Goal: Task Accomplishment & Management: Use online tool/utility

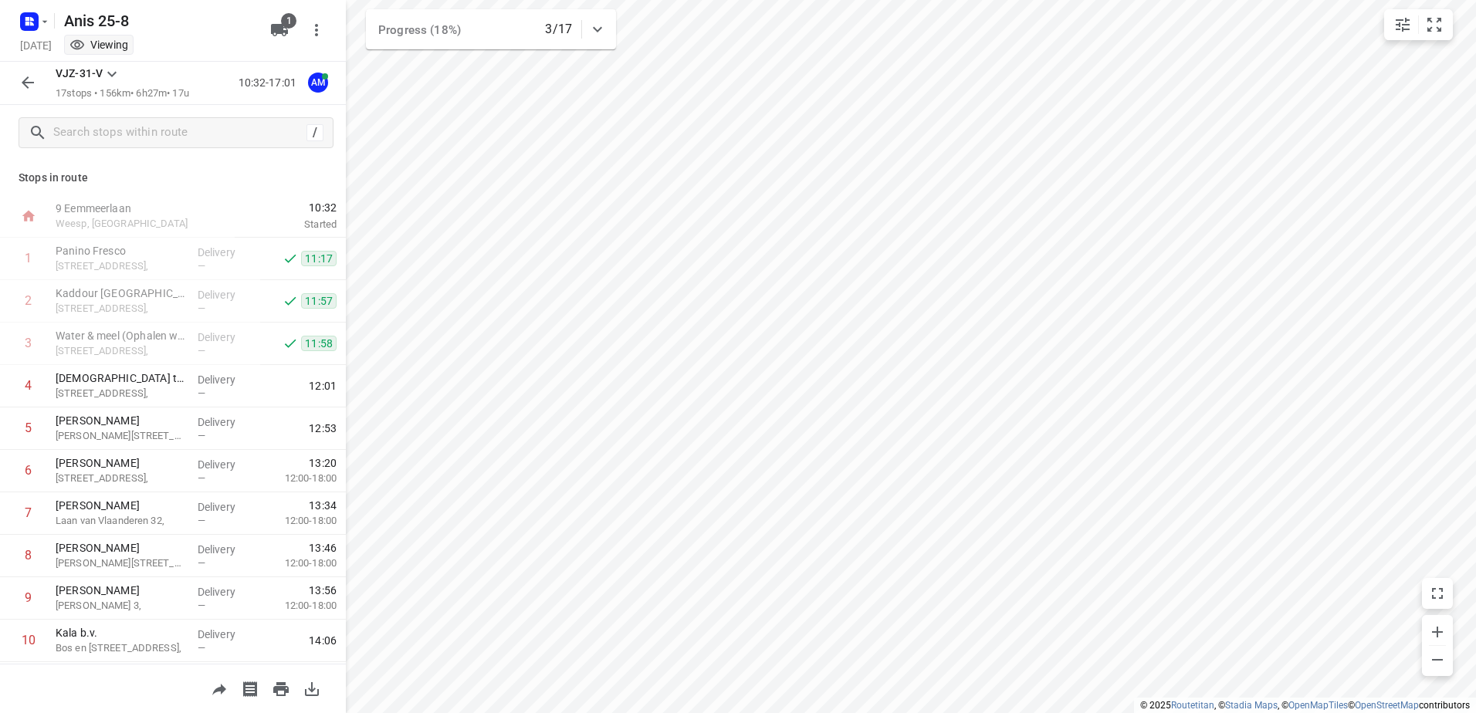
scroll to position [381, 0]
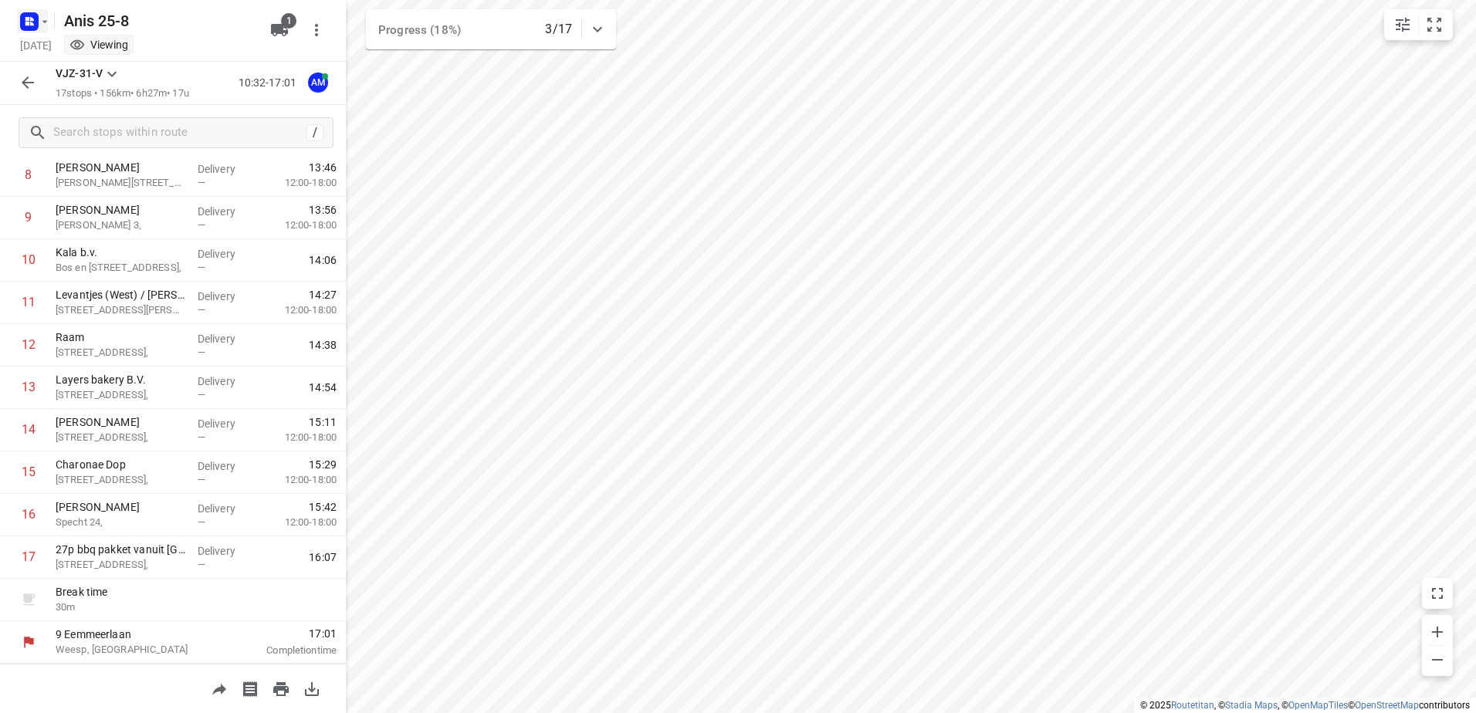
click at [46, 30] on button "button" at bounding box center [32, 21] width 31 height 25
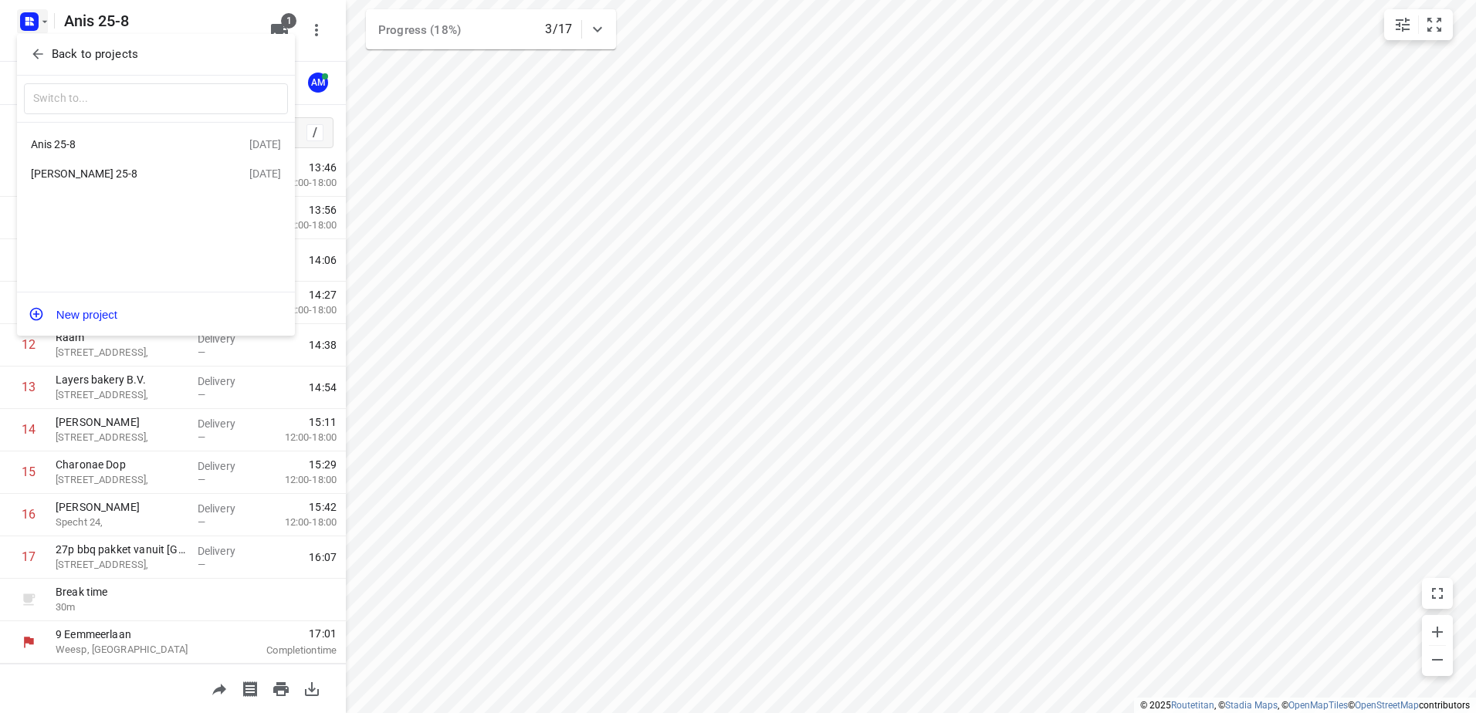
click at [60, 172] on div "[PERSON_NAME] 25-8" at bounding box center [120, 174] width 178 height 12
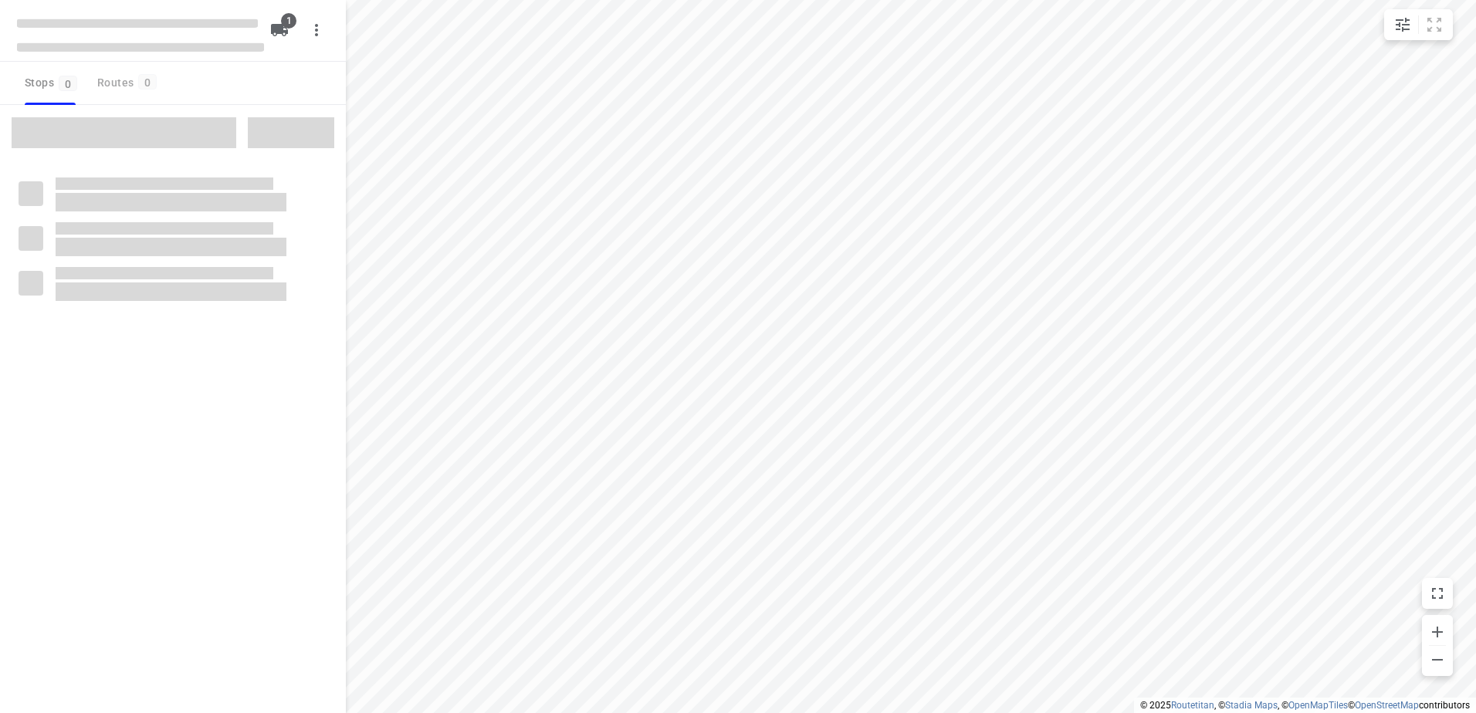
type input "distance"
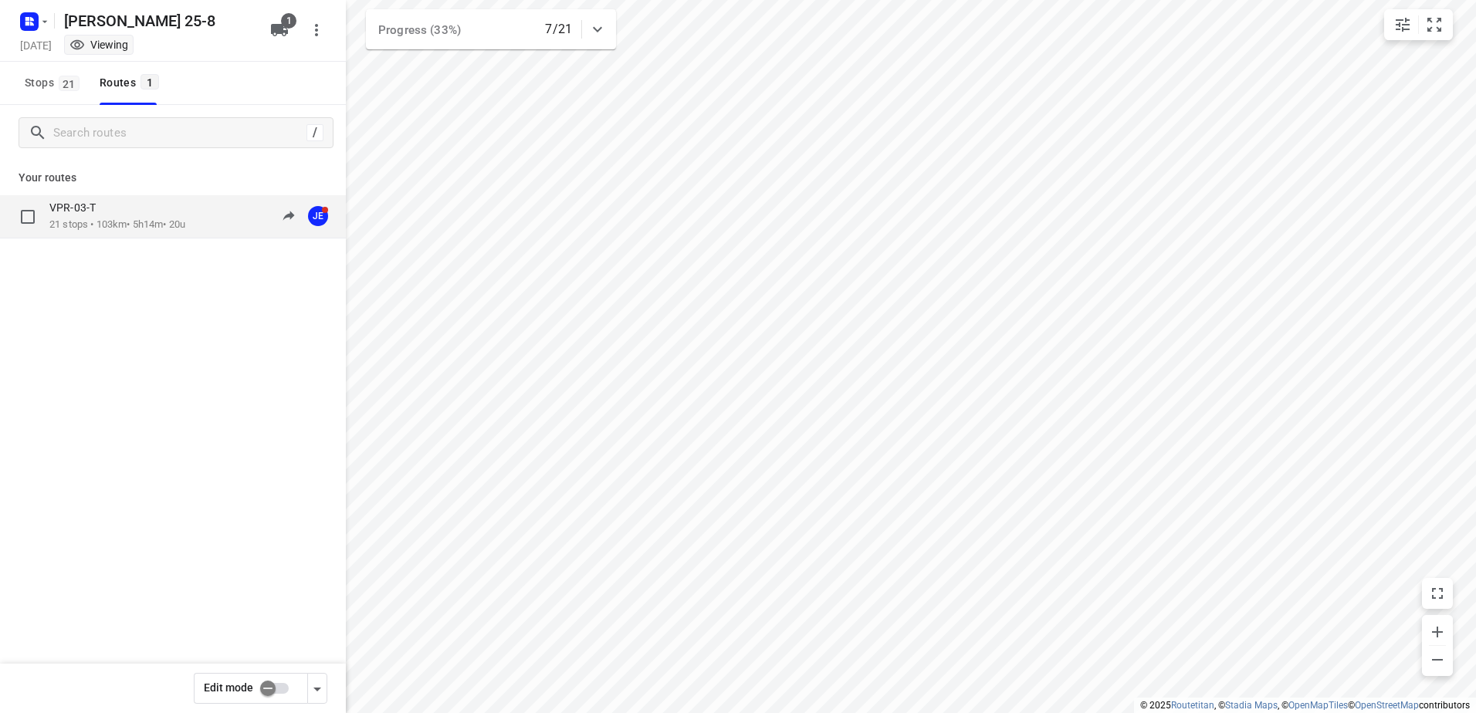
click at [111, 219] on p "21 stops • 103km • 5h14m • 20u" at bounding box center [117, 225] width 136 height 15
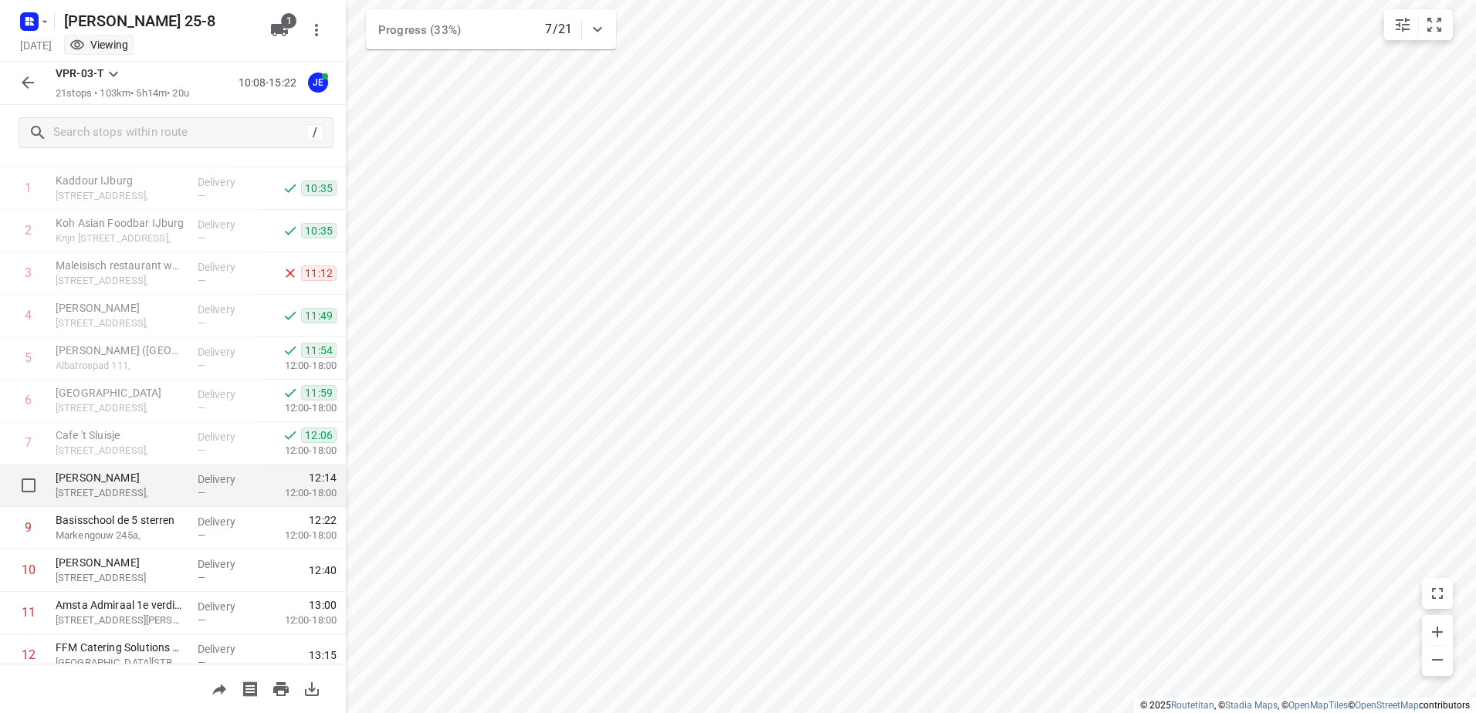
scroll to position [77, 0]
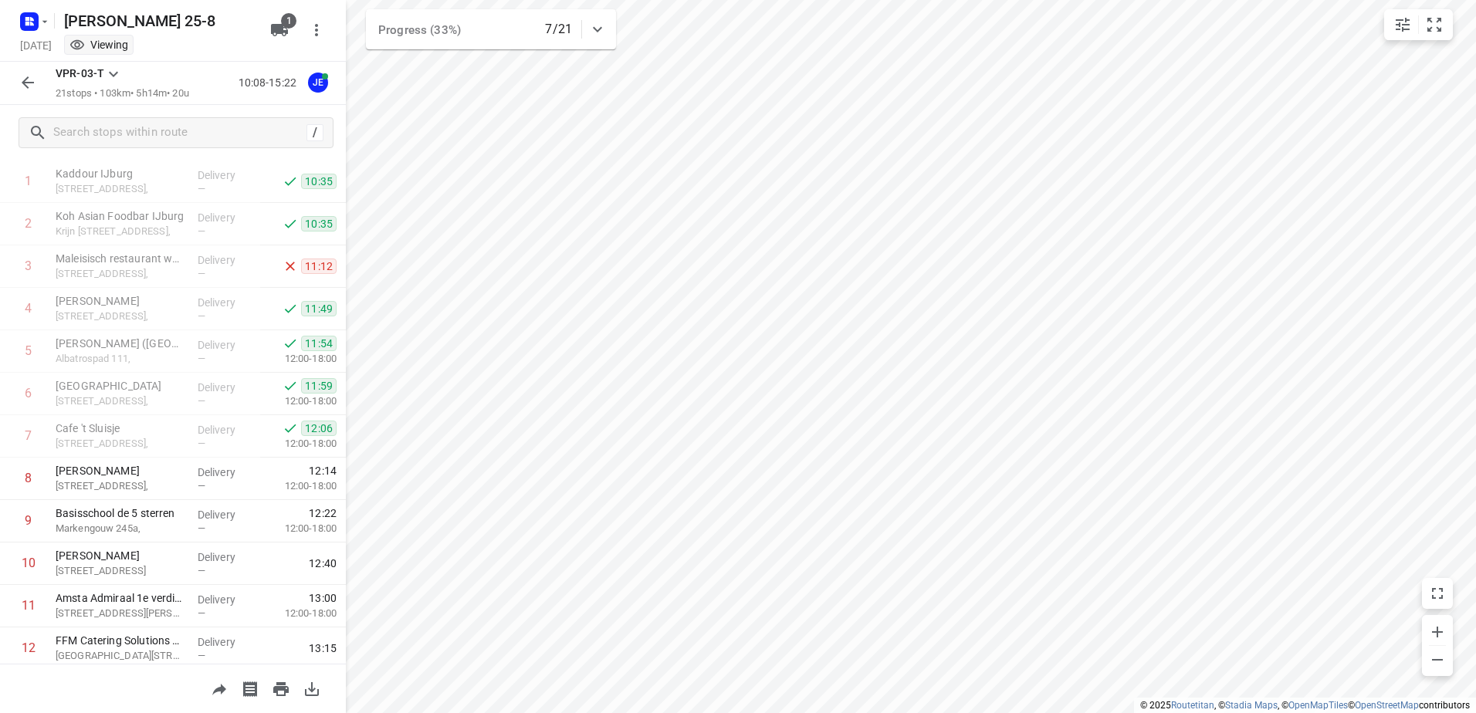
click at [22, 74] on icon "button" at bounding box center [28, 82] width 19 height 19
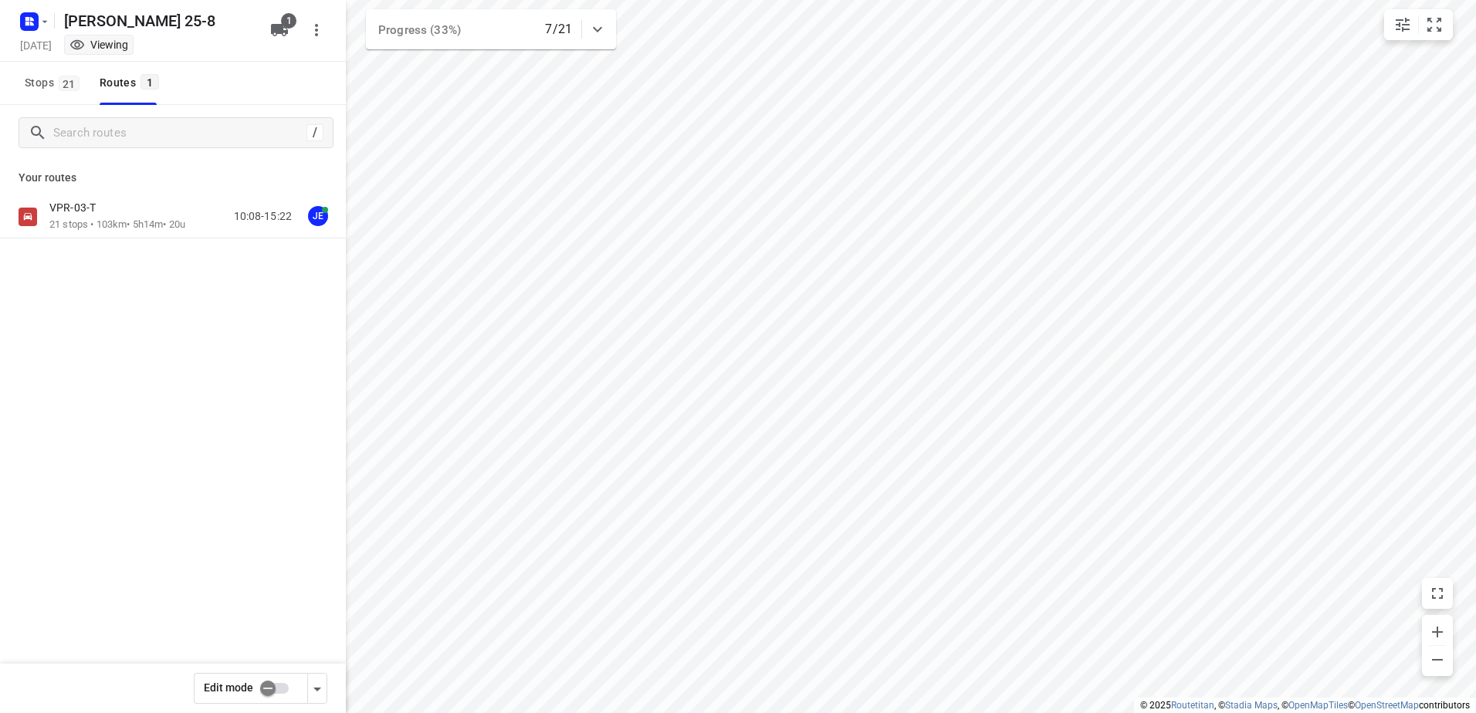
click at [280, 686] on input "checkbox" at bounding box center [268, 688] width 88 height 29
checkbox input "true"
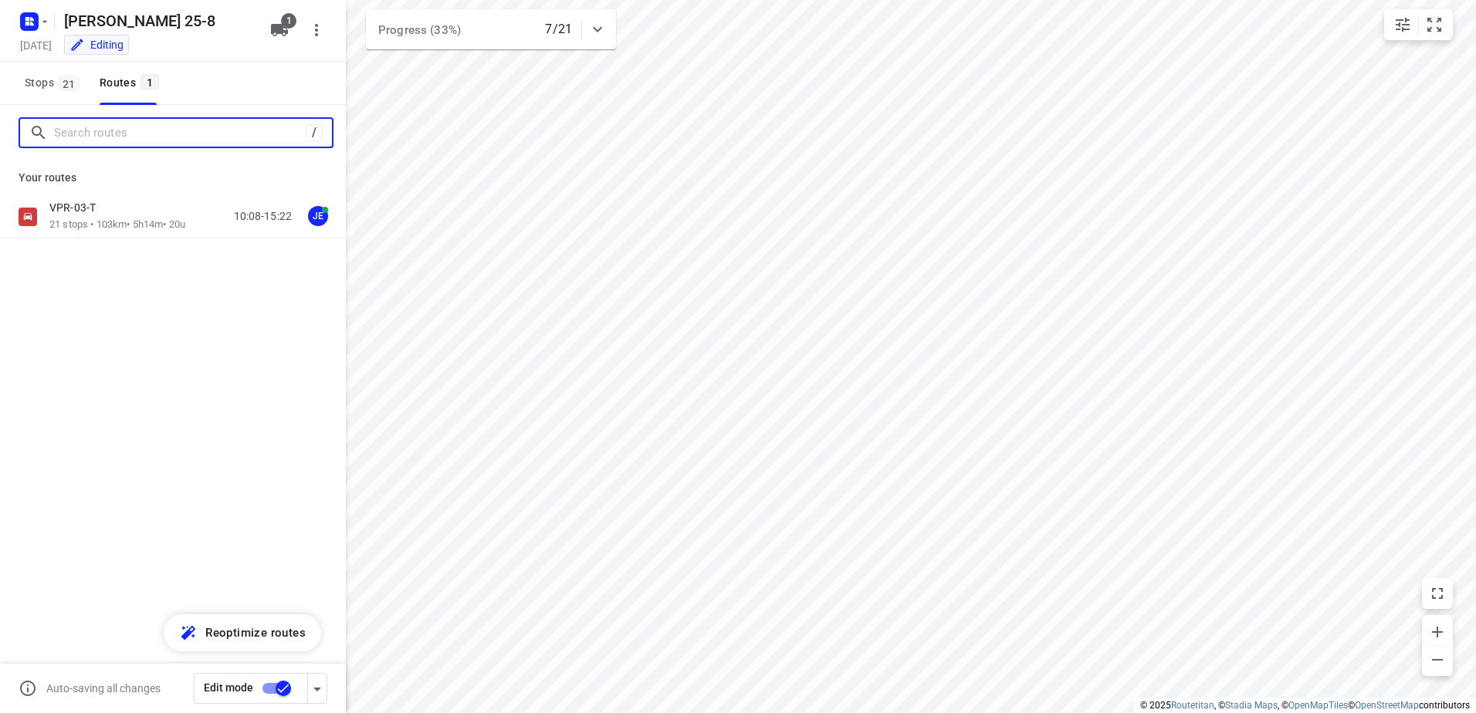
click at [132, 130] on input "Search routes" at bounding box center [180, 133] width 252 height 24
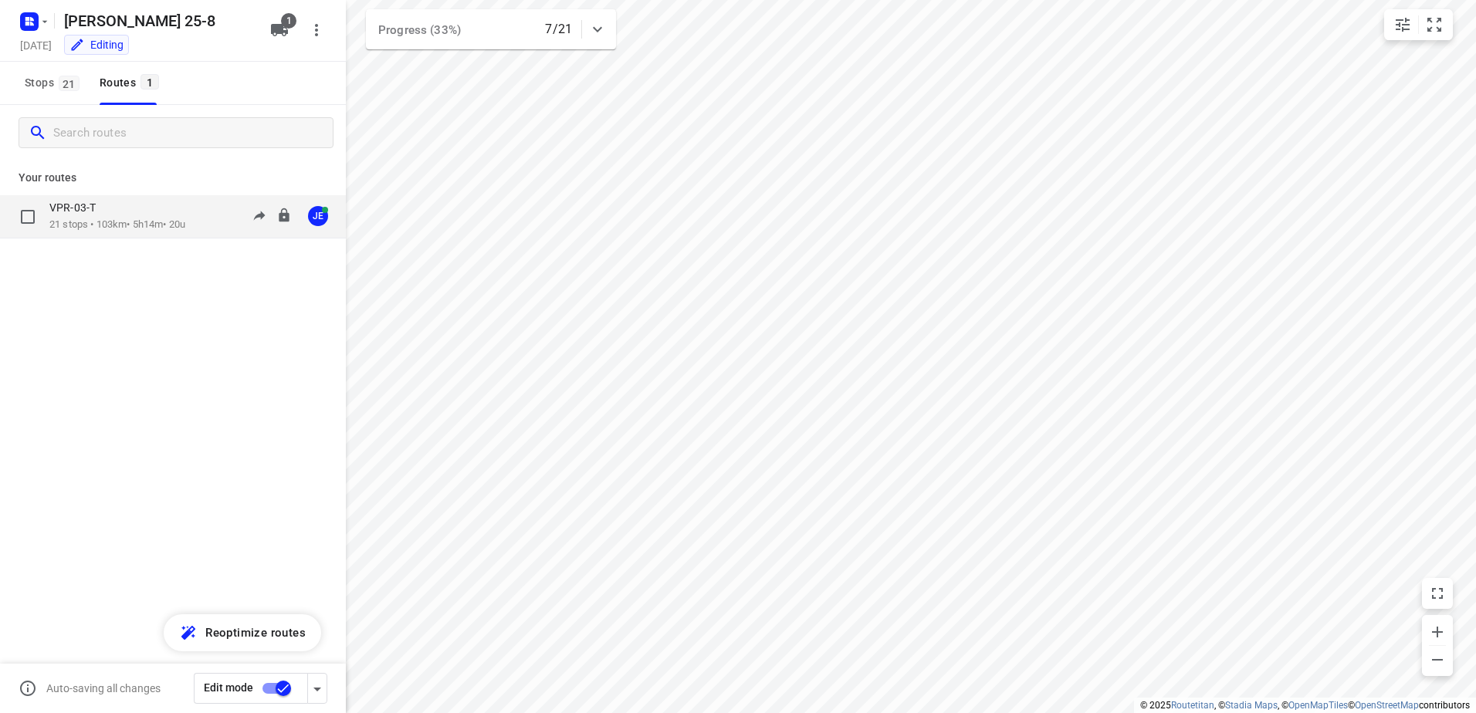
click at [130, 221] on p "21 stops • 103km • 5h14m • 20u" at bounding box center [117, 225] width 136 height 15
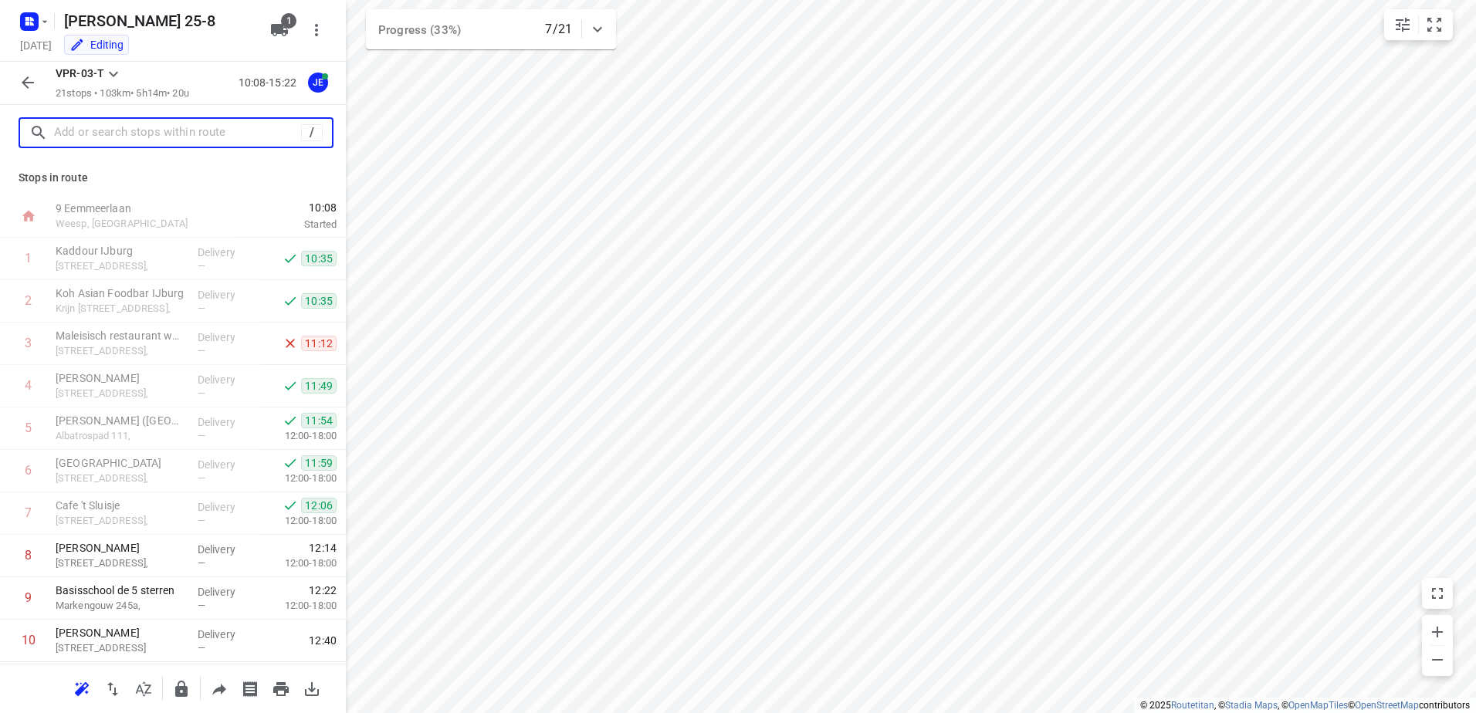
click at [116, 132] on input "text" at bounding box center [177, 133] width 247 height 24
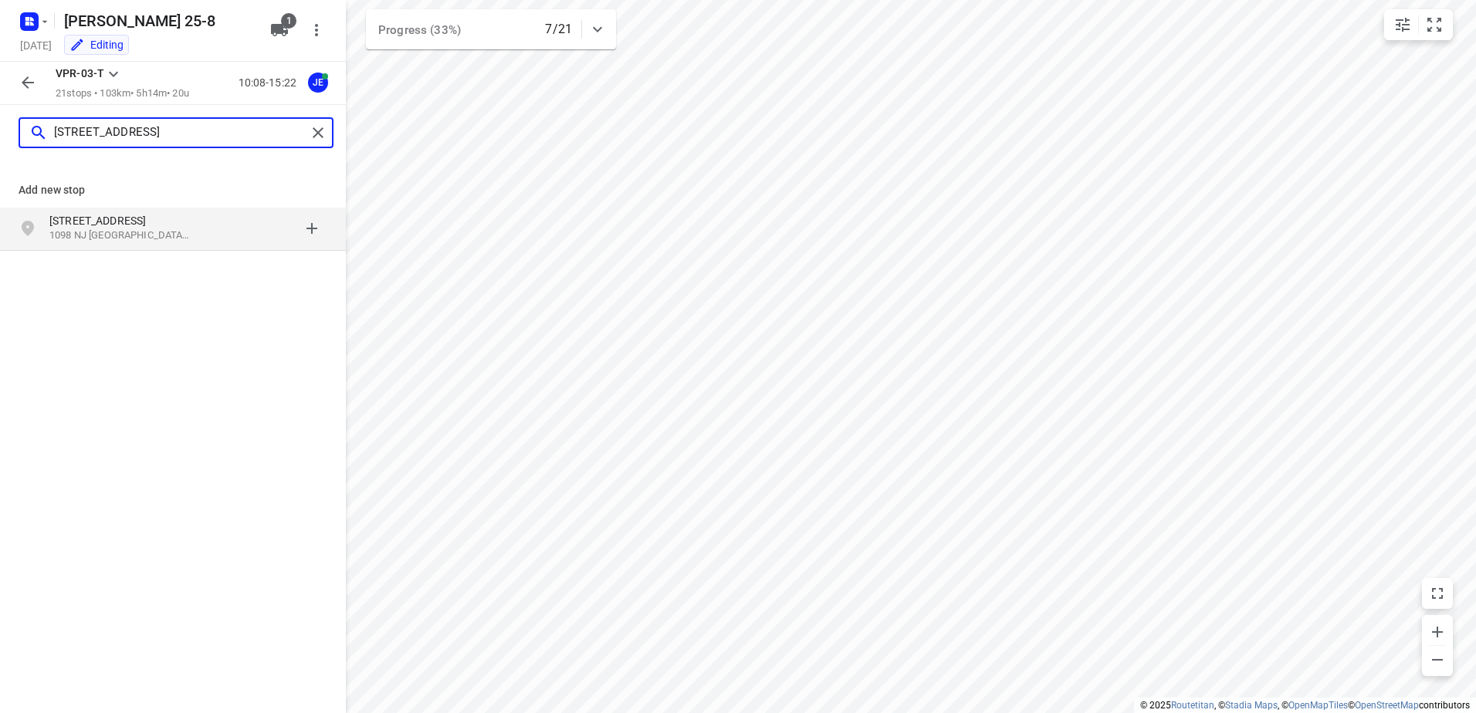
type input "[STREET_ADDRESS]"
click at [124, 225] on p "[STREET_ADDRESS]" at bounding box center [120, 220] width 142 height 15
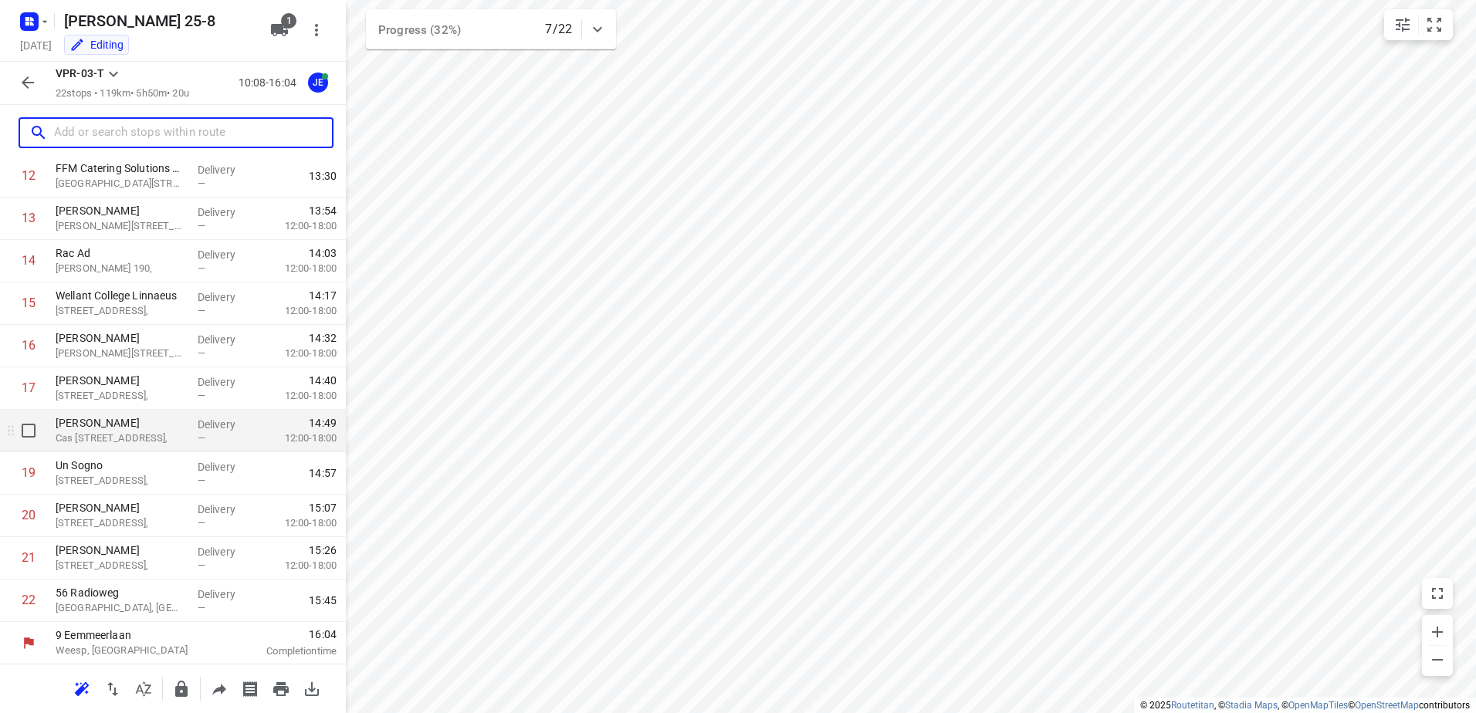
scroll to position [551, 0]
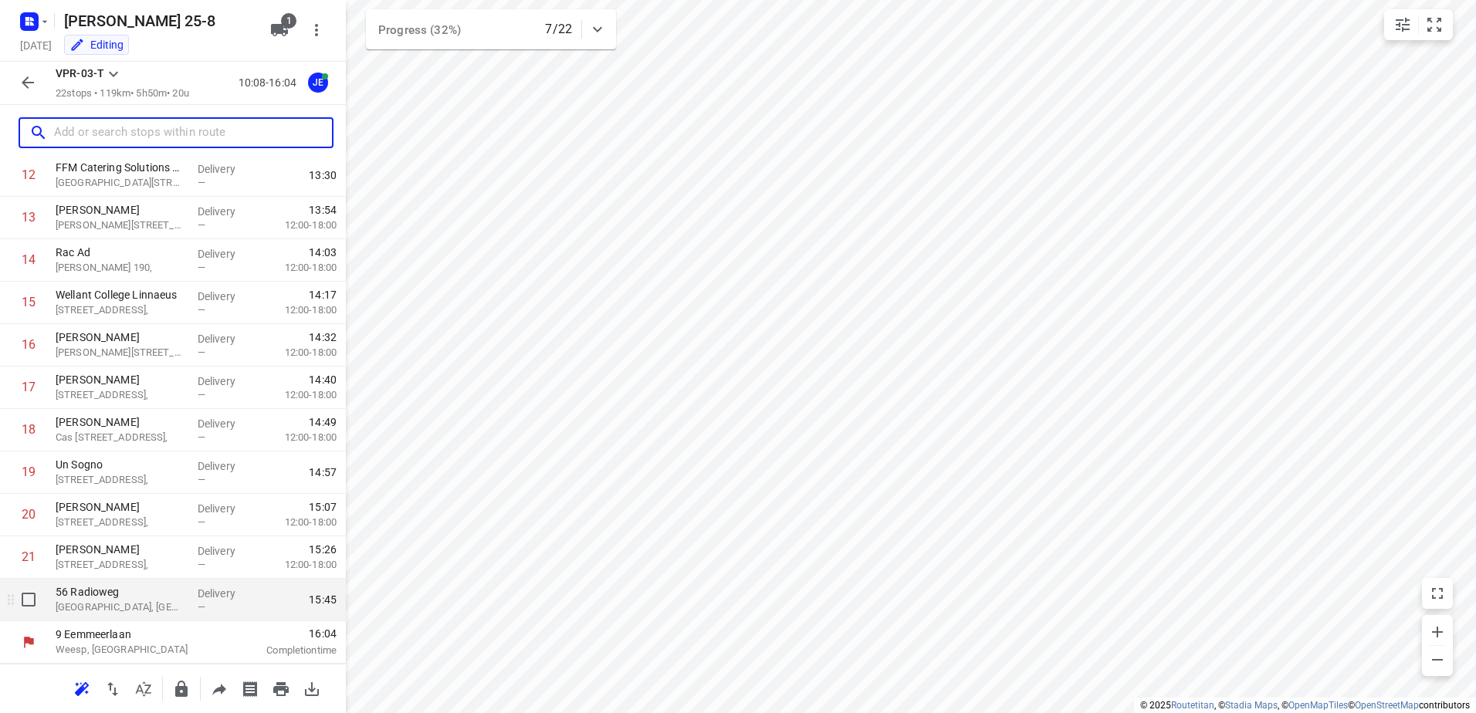
click at [133, 605] on p "[GEOGRAPHIC_DATA], [GEOGRAPHIC_DATA]" at bounding box center [121, 607] width 130 height 15
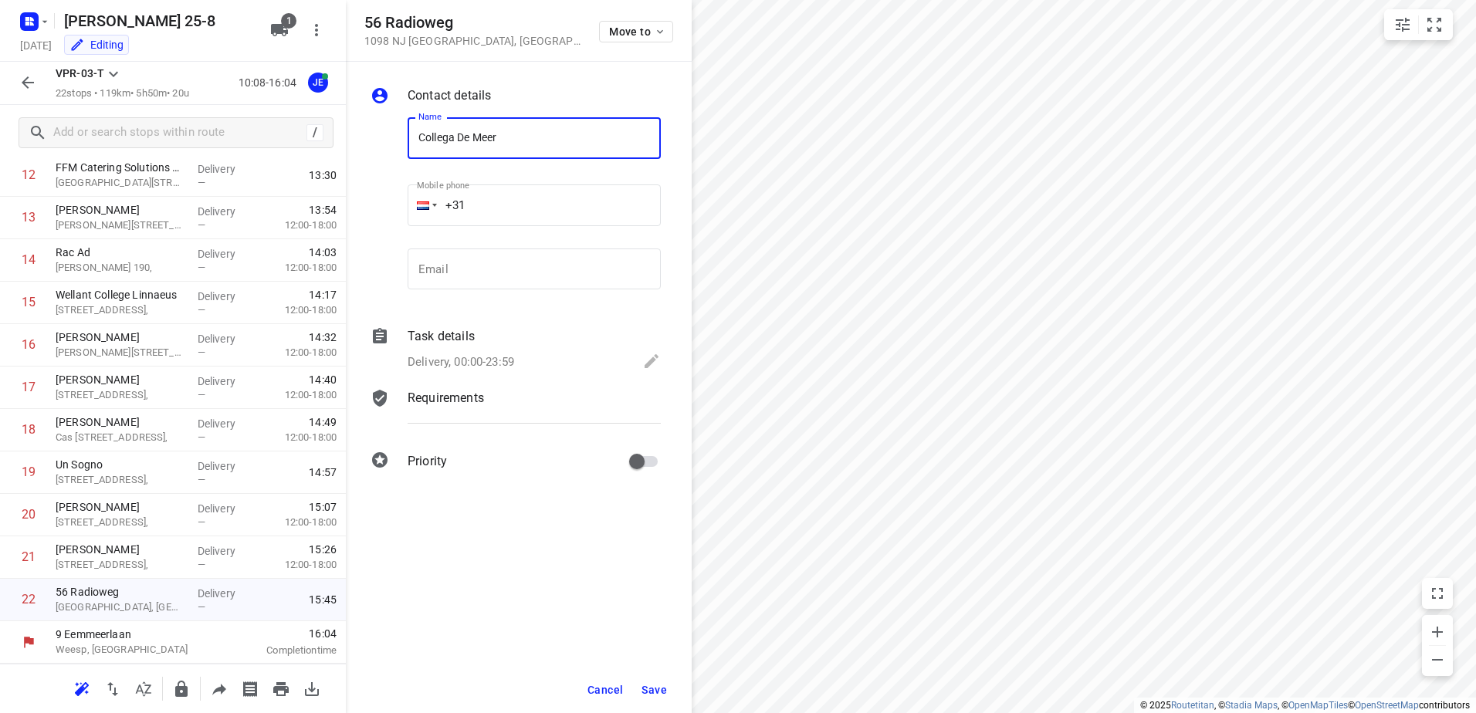
type input "Collega De Meer"
click at [647, 368] on icon at bounding box center [652, 361] width 14 height 14
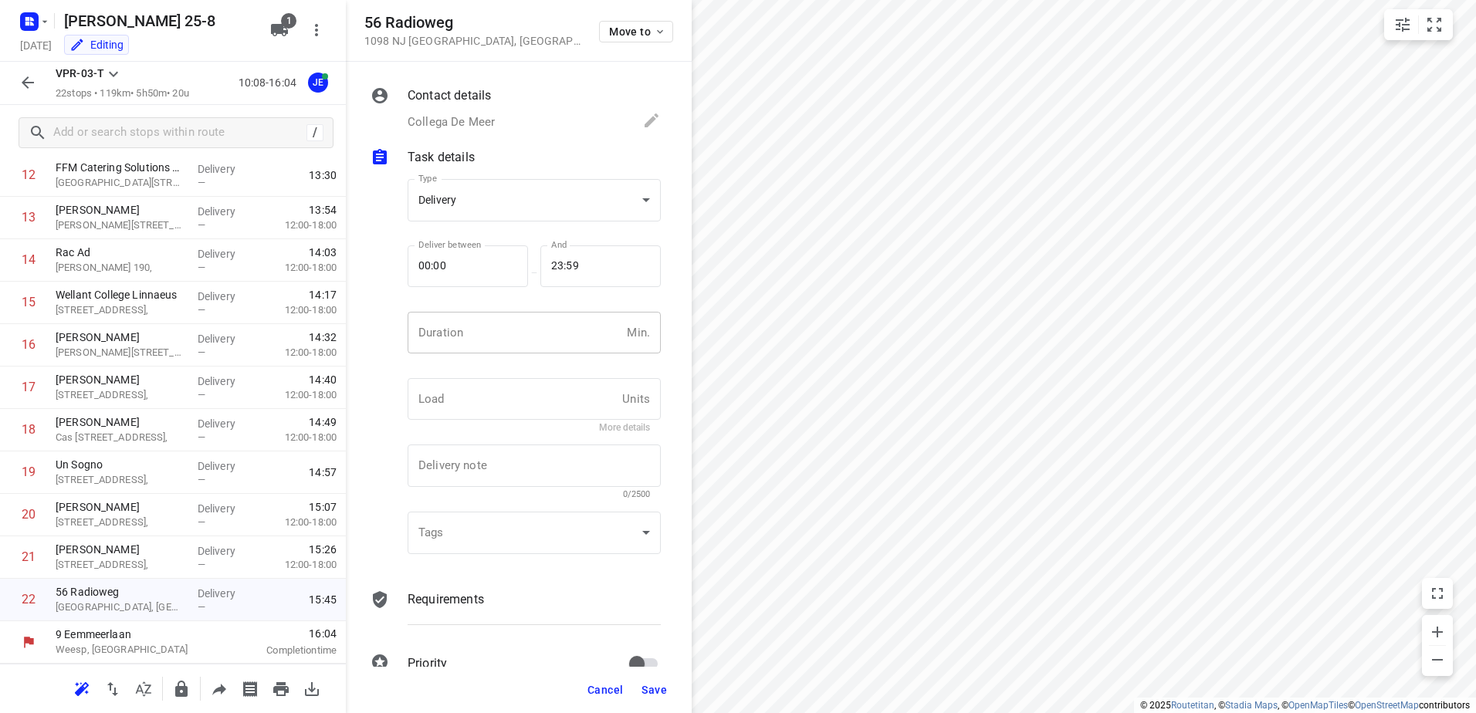
click at [526, 342] on input "number" at bounding box center [514, 333] width 213 height 42
type input "5"
click at [652, 686] on span "Save" at bounding box center [654, 690] width 25 height 12
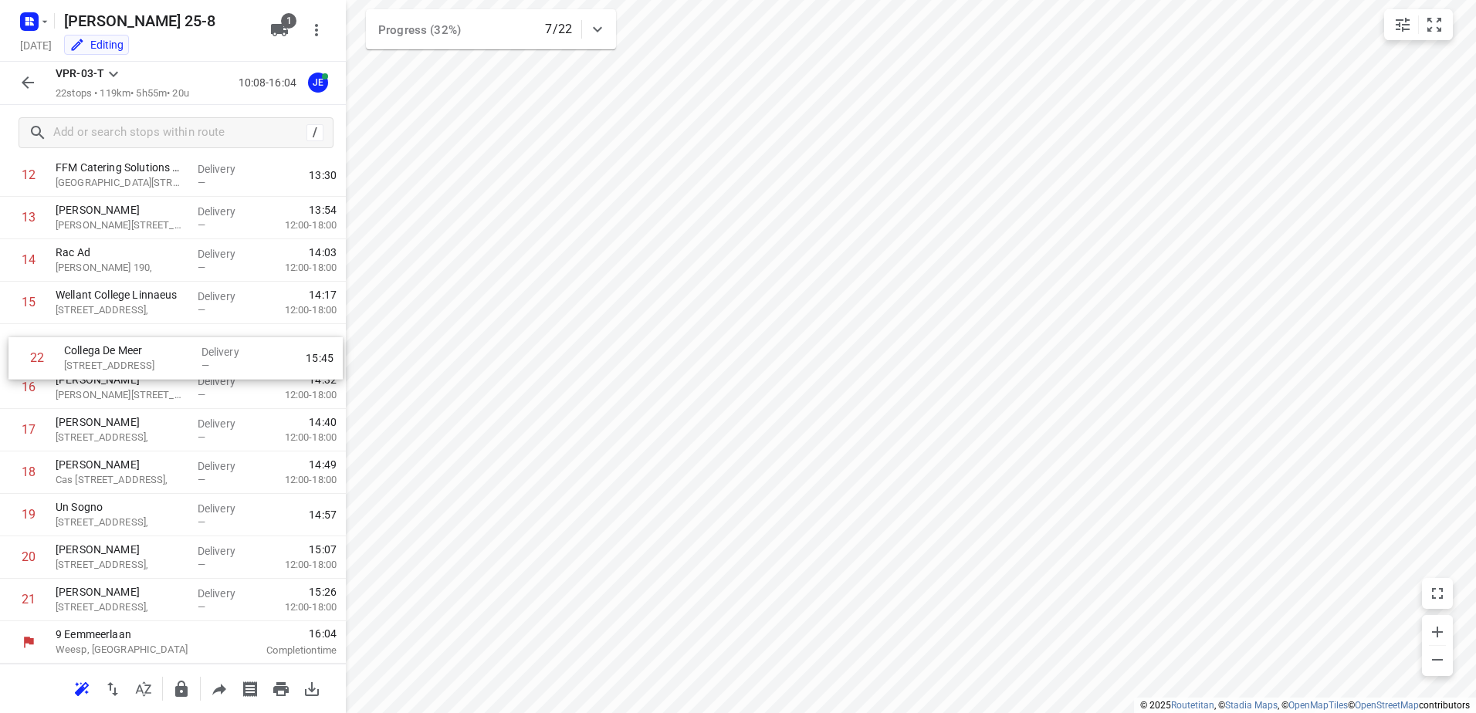
drag, startPoint x: 99, startPoint y: 605, endPoint x: 110, endPoint y: 357, distance: 248.9
click at [110, 357] on div "1 [GEOGRAPHIC_DATA][STREET_ADDRESS], Delivery — 10:35 2 Koh Asian Foodbar IJbur…" at bounding box center [173, 154] width 346 height 934
drag, startPoint x: 124, startPoint y: 311, endPoint x: 117, endPoint y: 354, distance: 43.7
click at [117, 354] on div "1 [GEOGRAPHIC_DATA][STREET_ADDRESS], Delivery — 10:35 2 Koh Asian Foodbar IJbur…" at bounding box center [173, 154] width 346 height 934
click at [29, 76] on icon "button" at bounding box center [28, 82] width 19 height 19
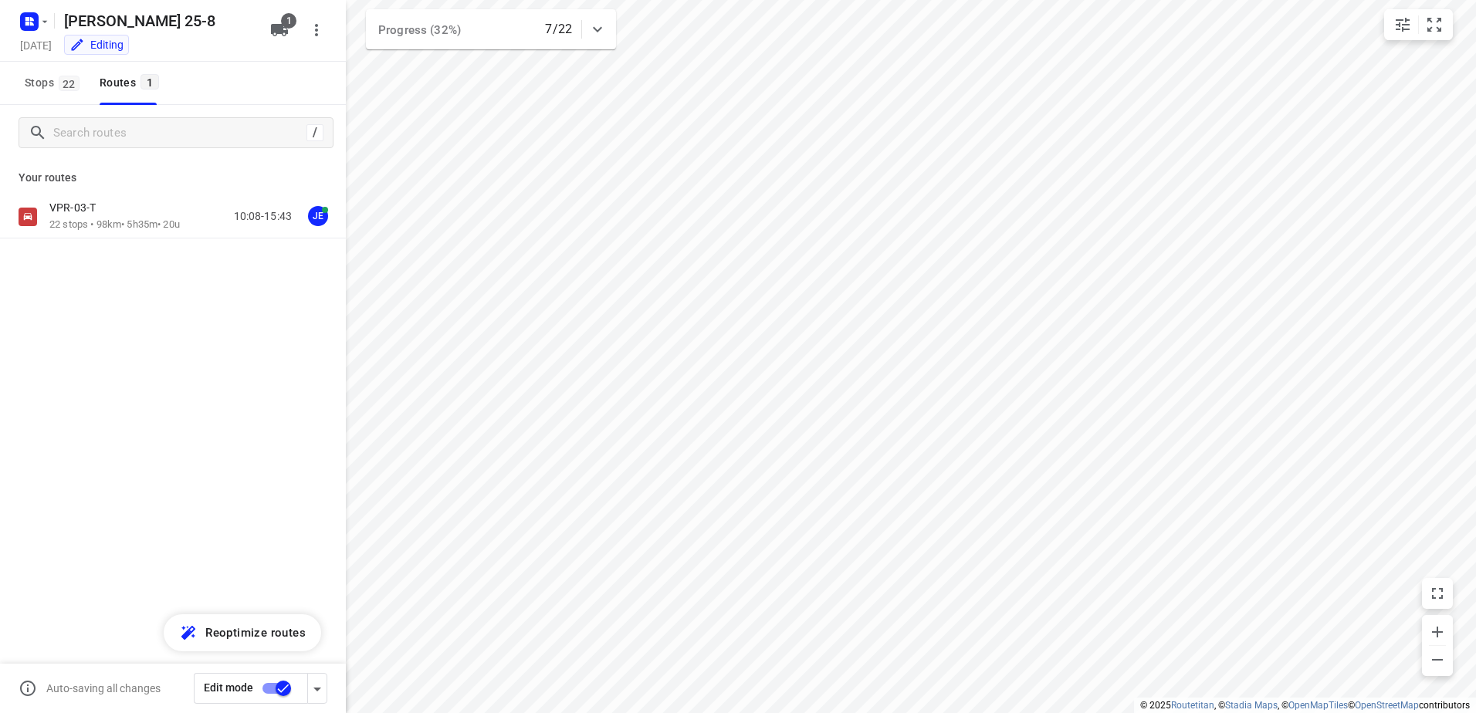
click at [272, 689] on input "checkbox" at bounding box center [283, 688] width 88 height 29
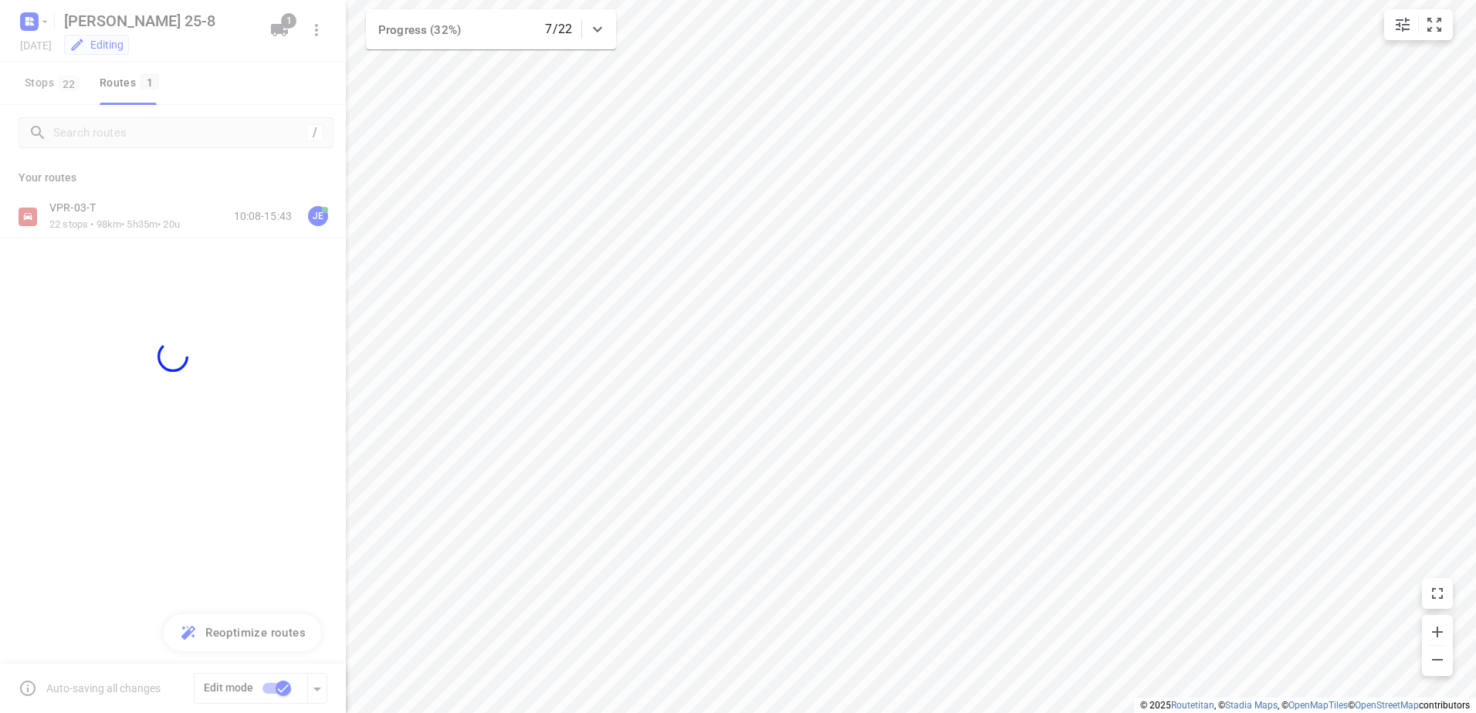
checkbox input "false"
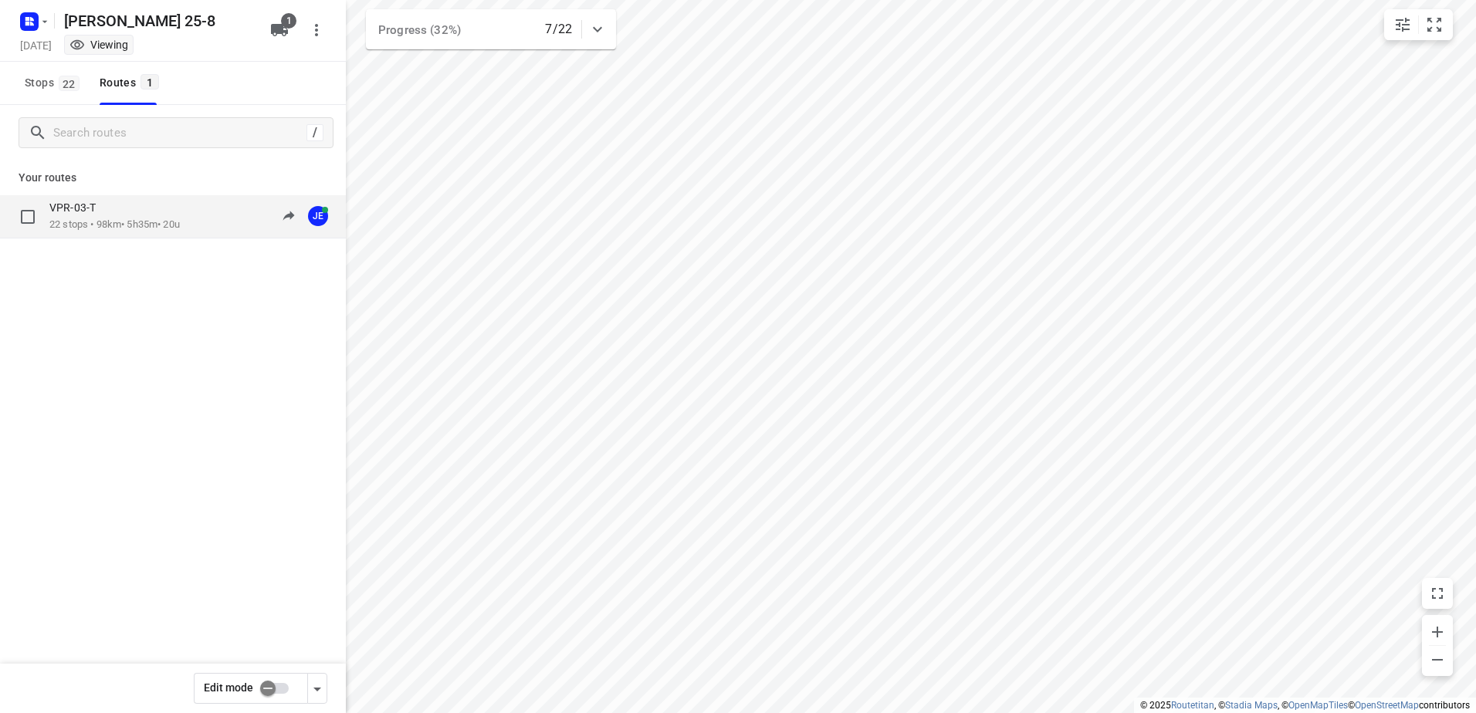
click at [112, 198] on div "VPR-03-T 22 stops • 98km • 5h35m • 20u 10:08-15:43 JE" at bounding box center [173, 216] width 346 height 43
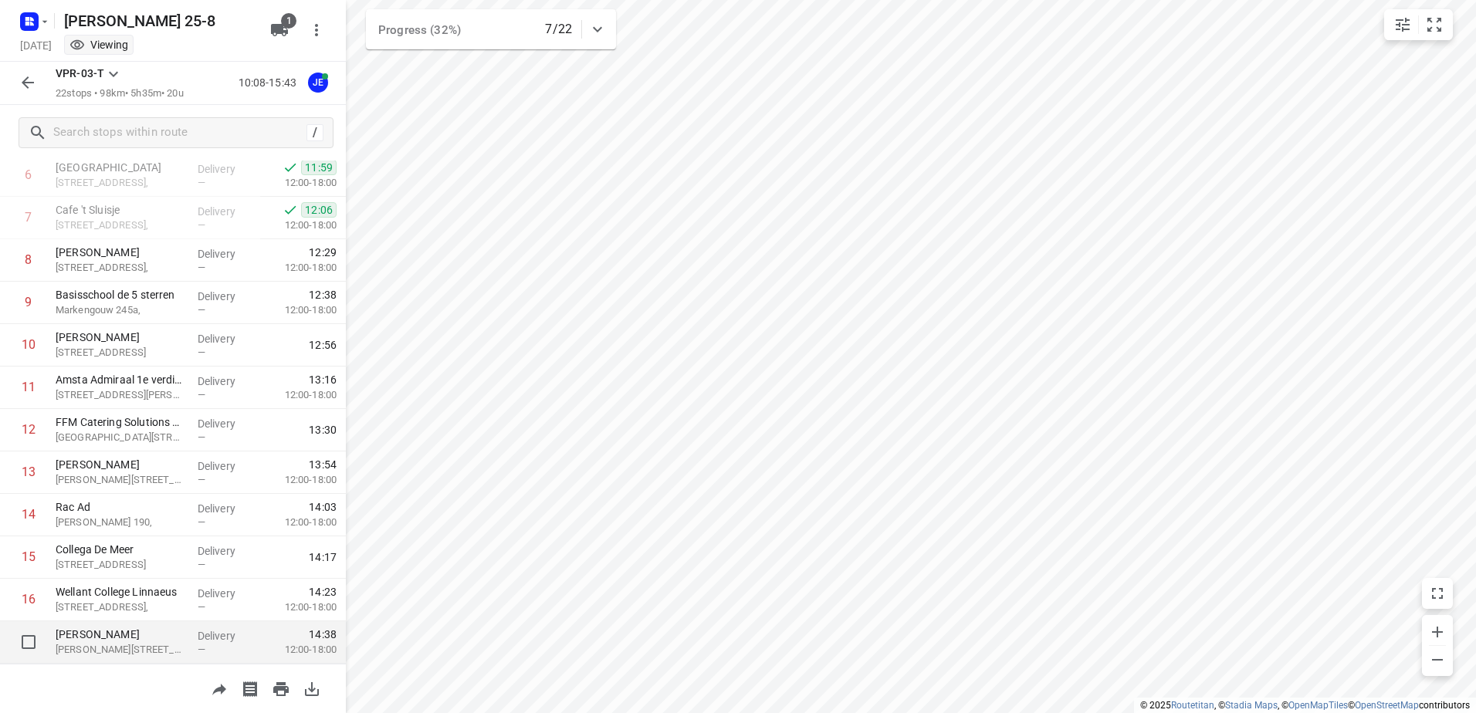
scroll to position [232, 0]
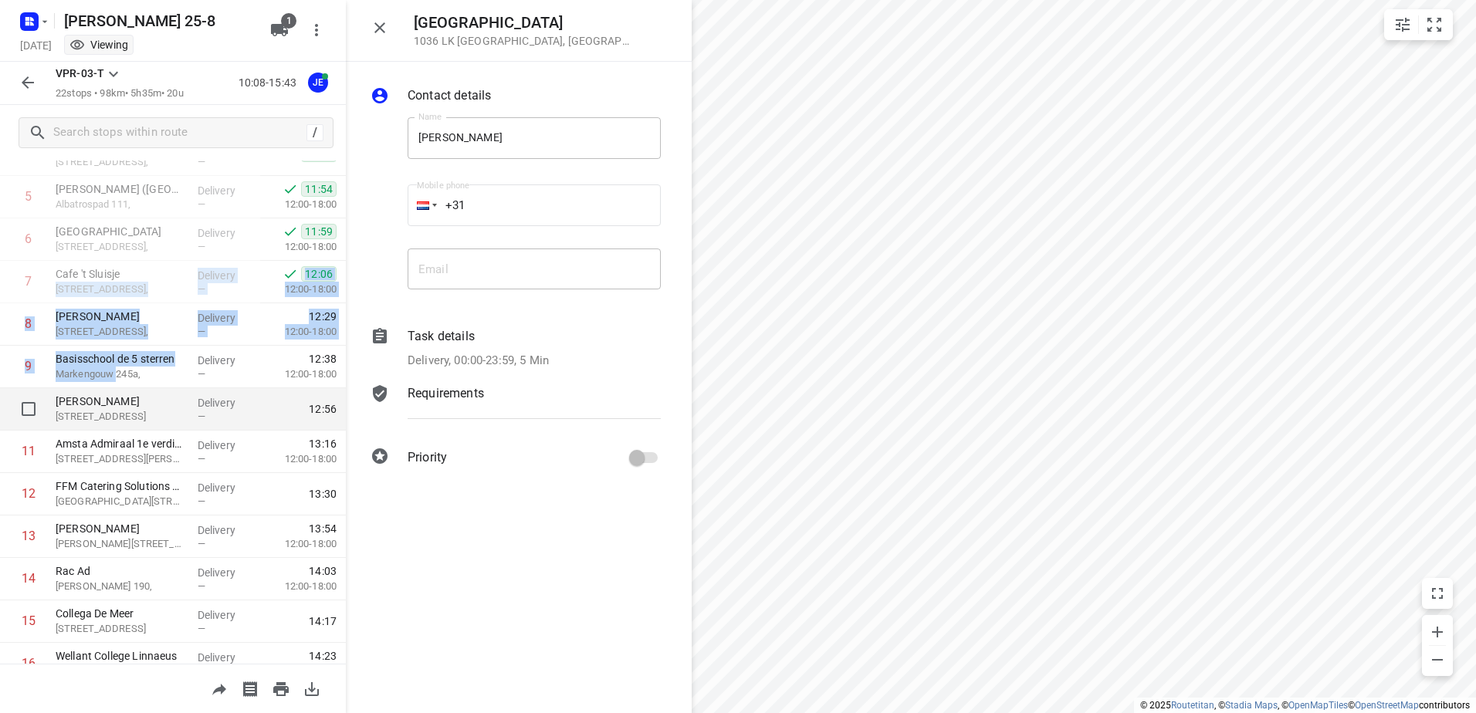
drag, startPoint x: 144, startPoint y: 269, endPoint x: 117, endPoint y: 397, distance: 130.8
click at [117, 397] on div "[GEOGRAPHIC_DATA], [GEOGRAPHIC_DATA] 10:08 Started 1 [GEOGRAPHIC_DATA][STREET_A…" at bounding box center [173, 473] width 346 height 1019
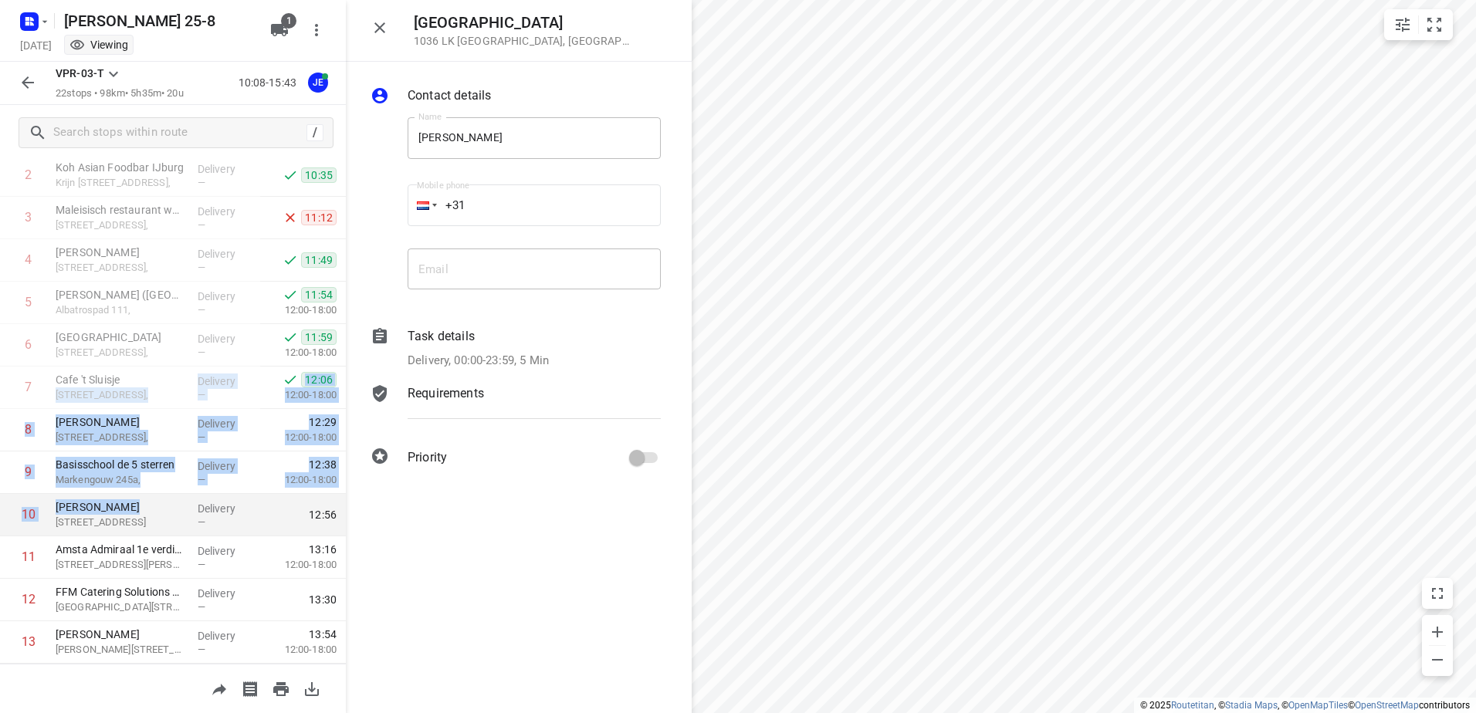
scroll to position [114, 0]
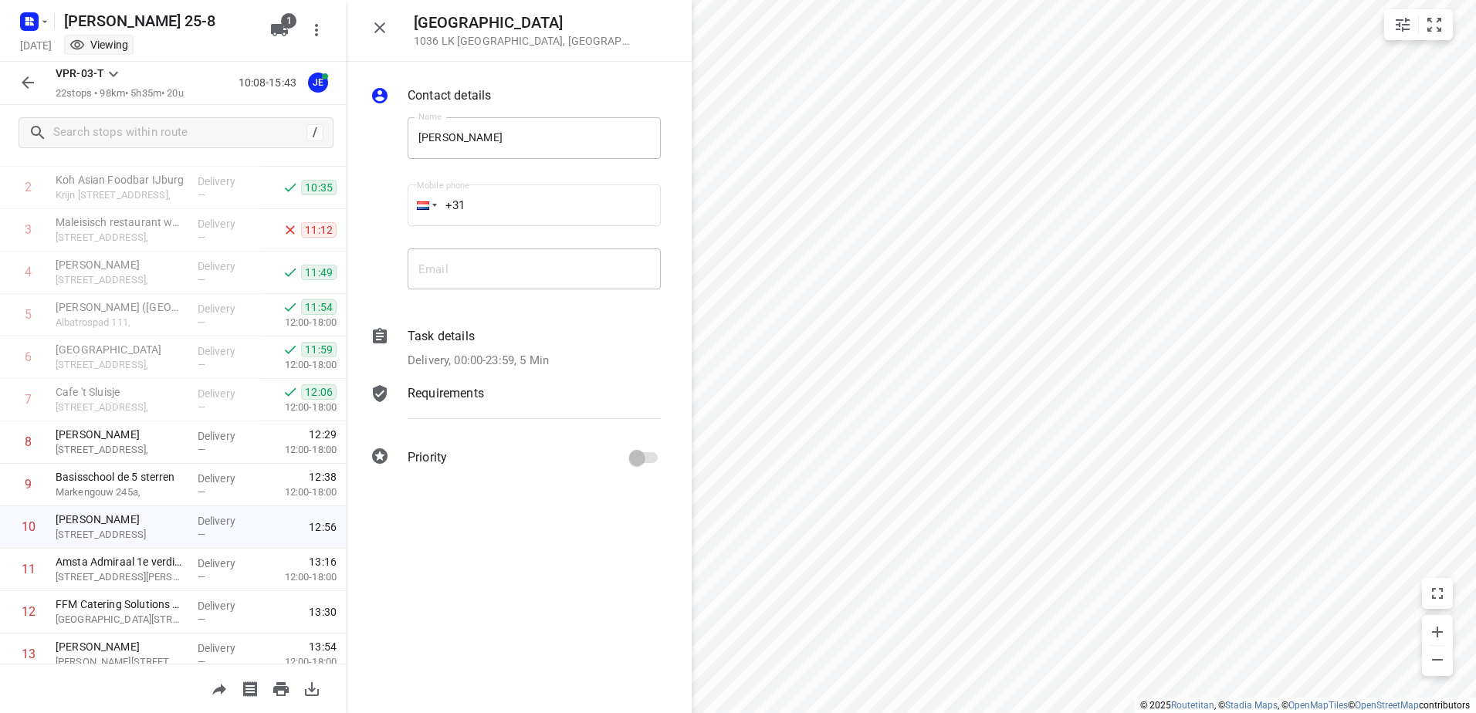
click at [598, 528] on div "Contact details Name [PERSON_NAME] Name Mobile phone +31 ​ Email Email Task det…" at bounding box center [519, 388] width 346 height 652
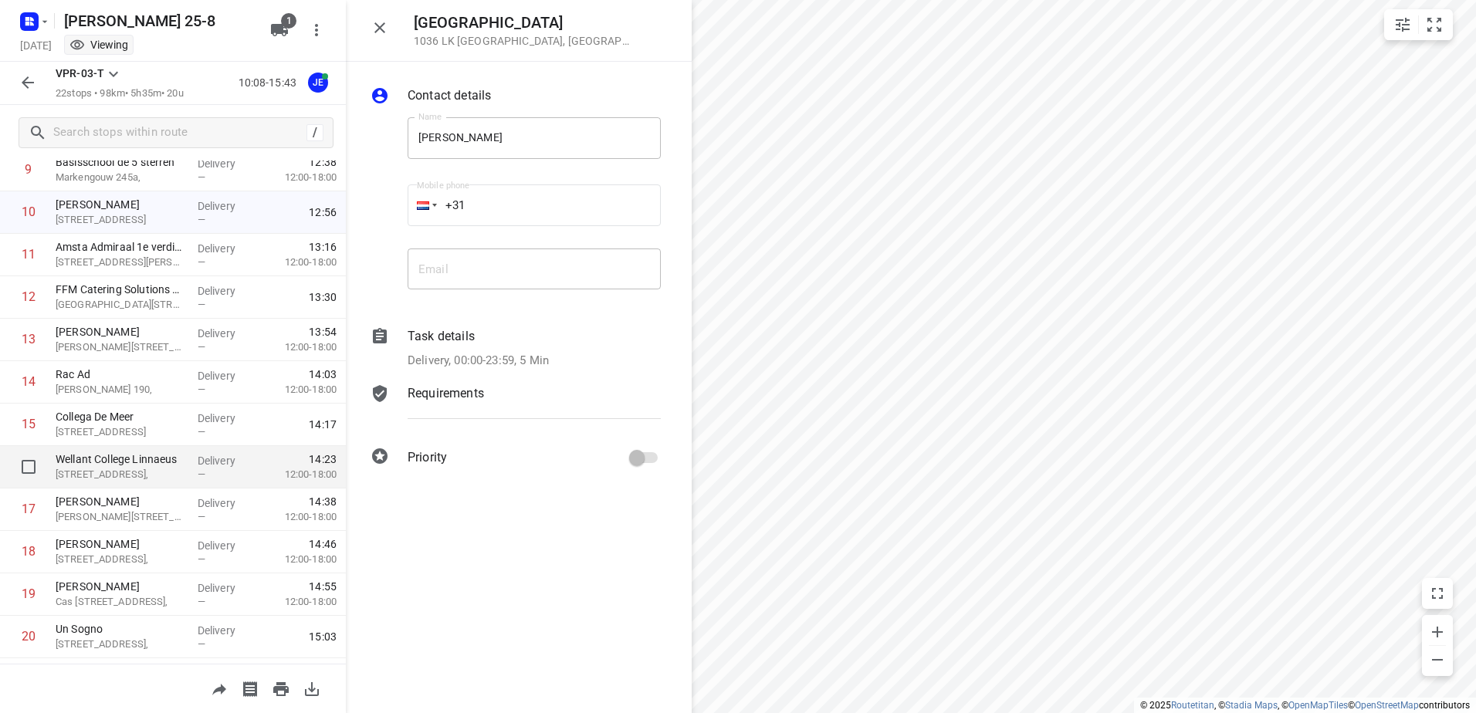
scroll to position [396, 0]
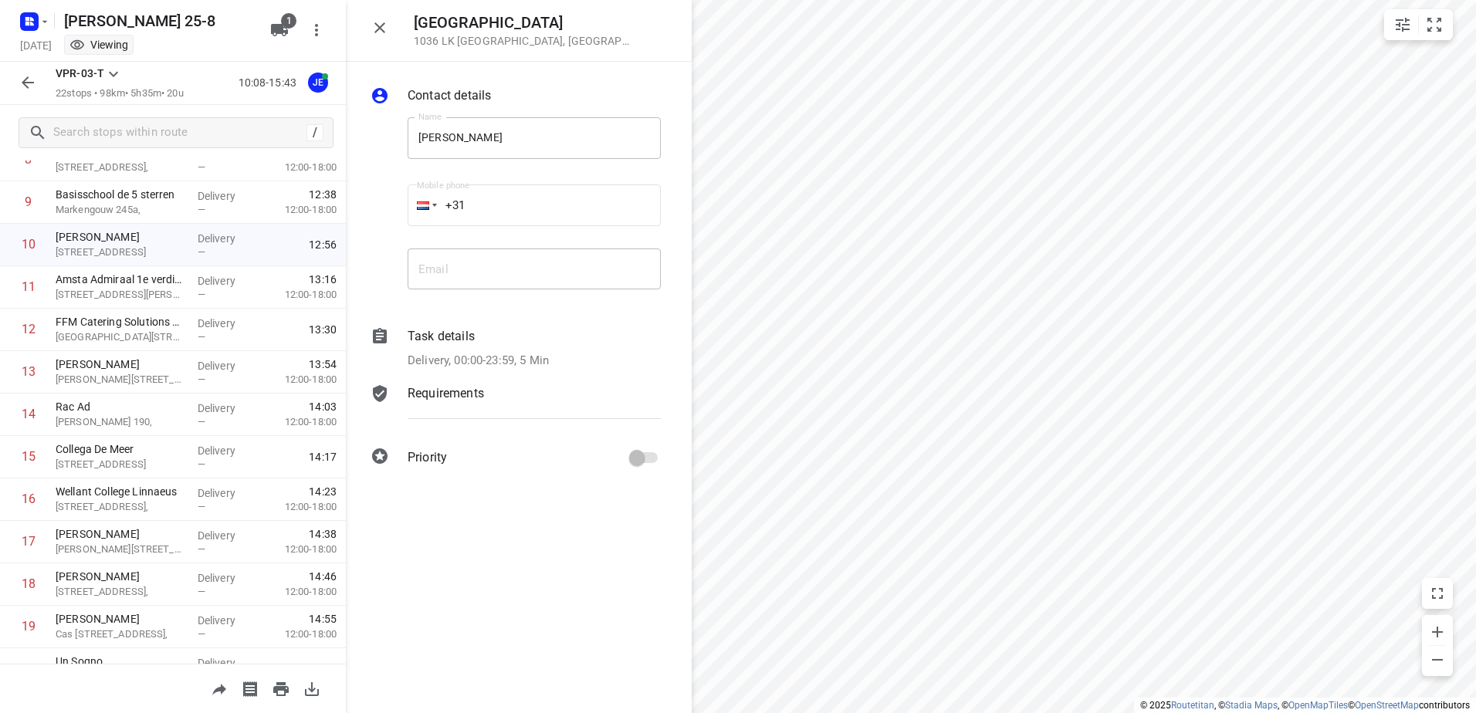
click at [30, 83] on icon "button" at bounding box center [28, 82] width 12 height 12
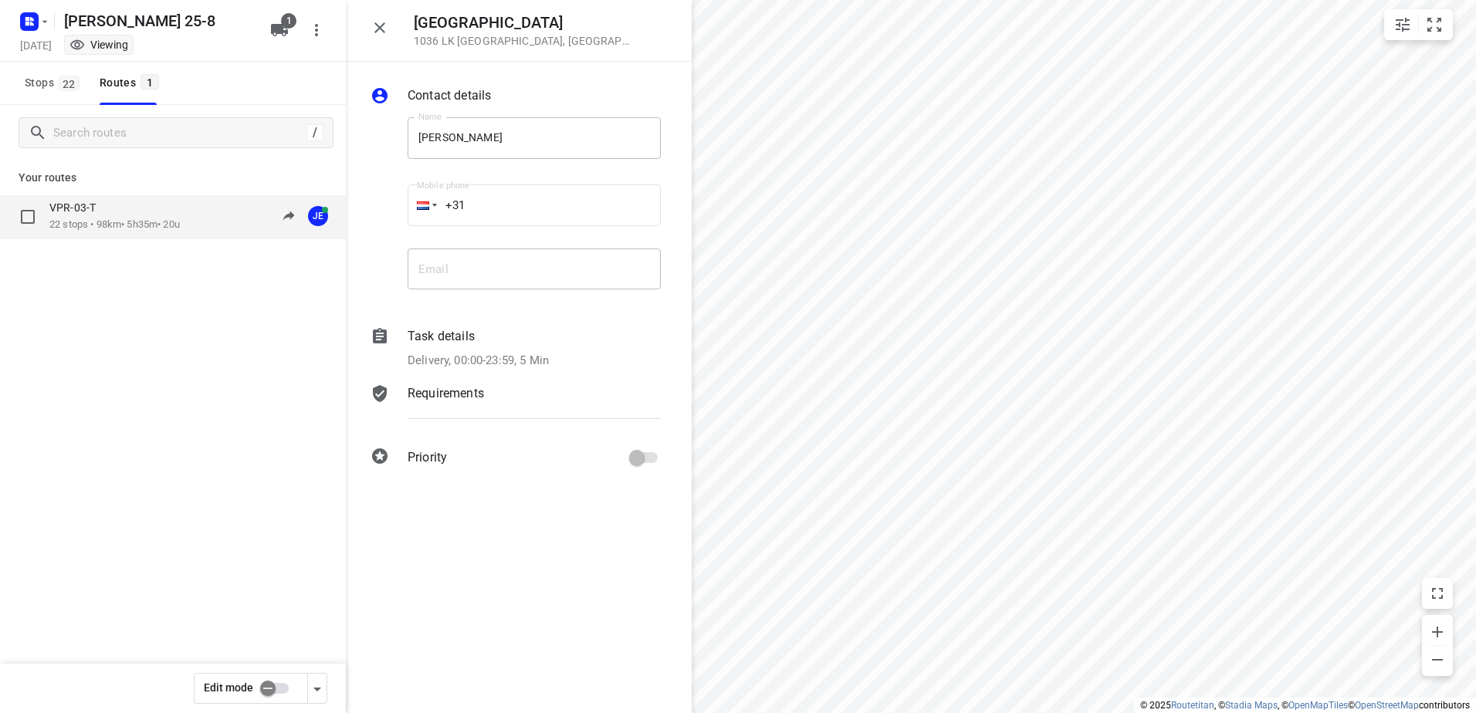
click at [122, 222] on p "22 stops • 98km • 5h35m • 20u" at bounding box center [114, 225] width 130 height 15
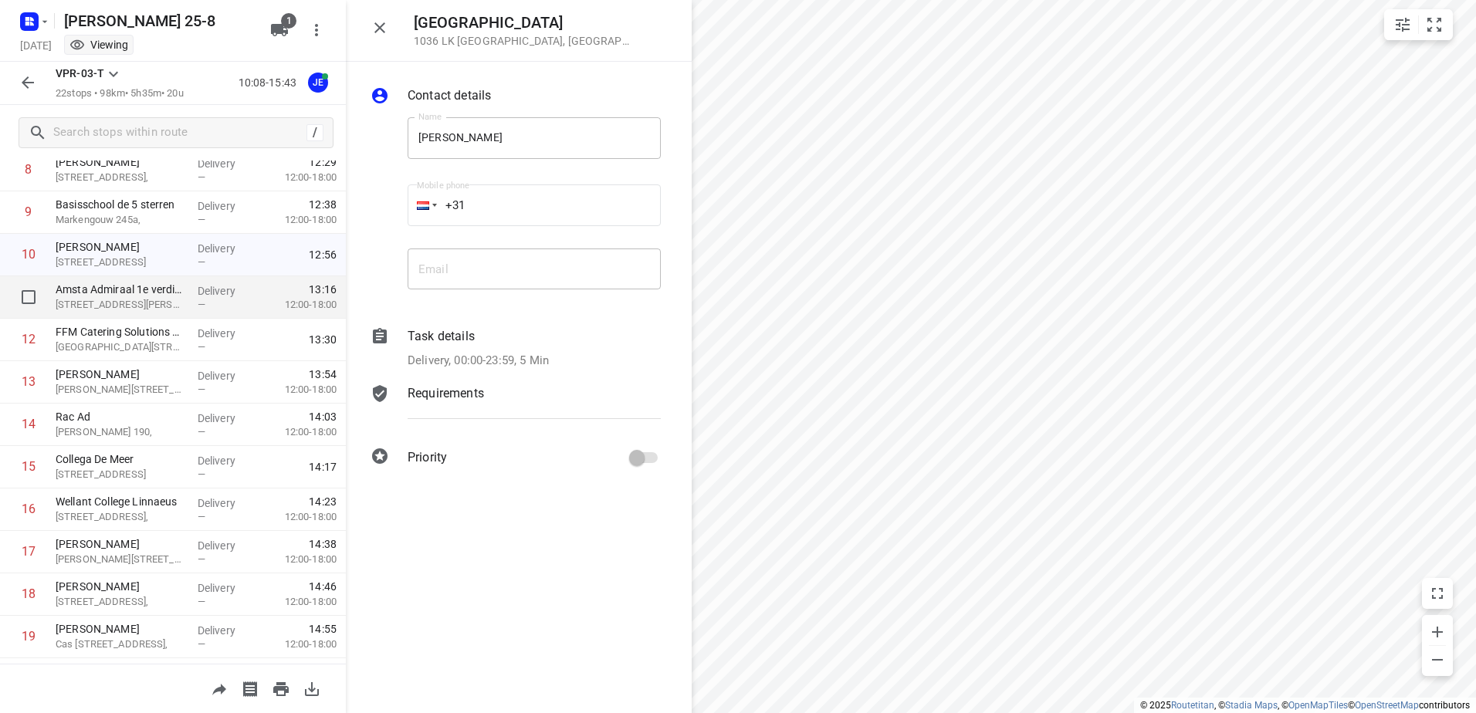
scroll to position [463, 0]
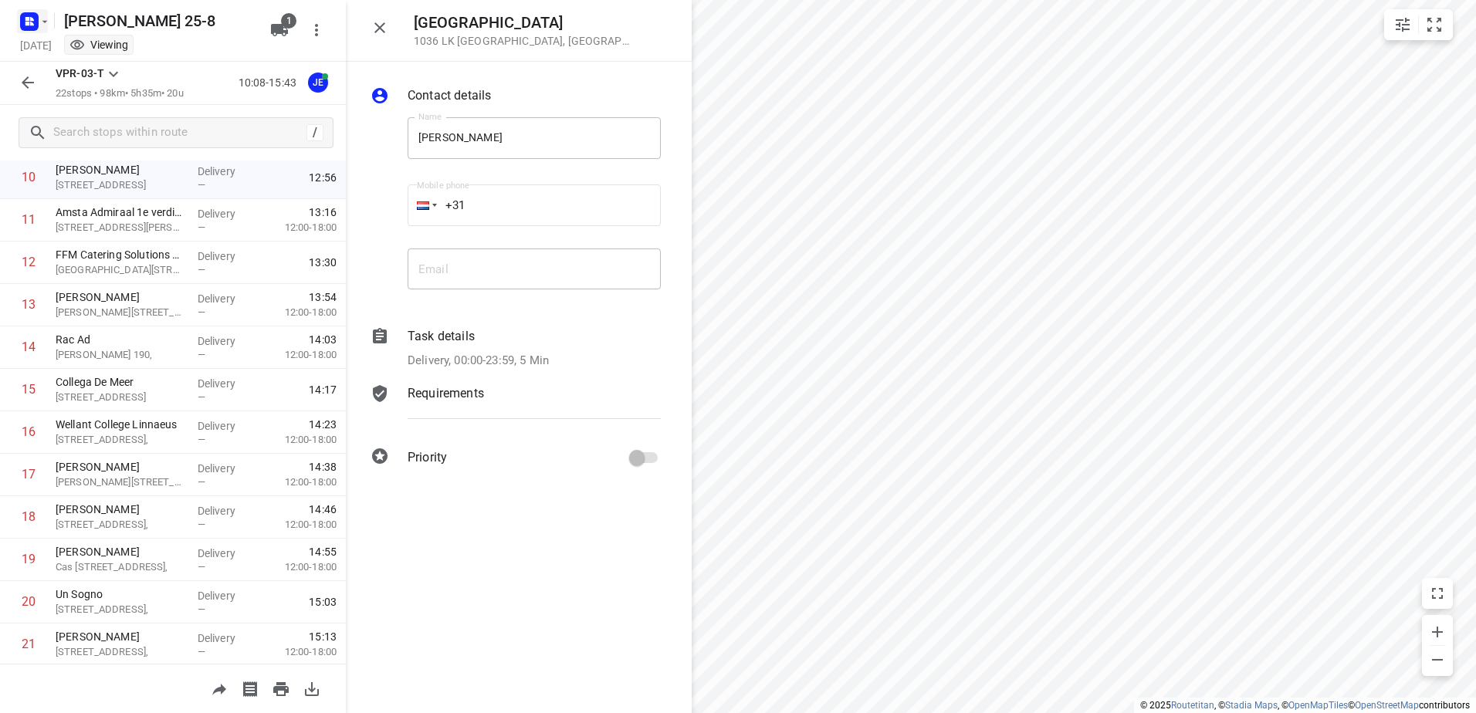
click at [44, 22] on icon "button" at bounding box center [45, 21] width 12 height 12
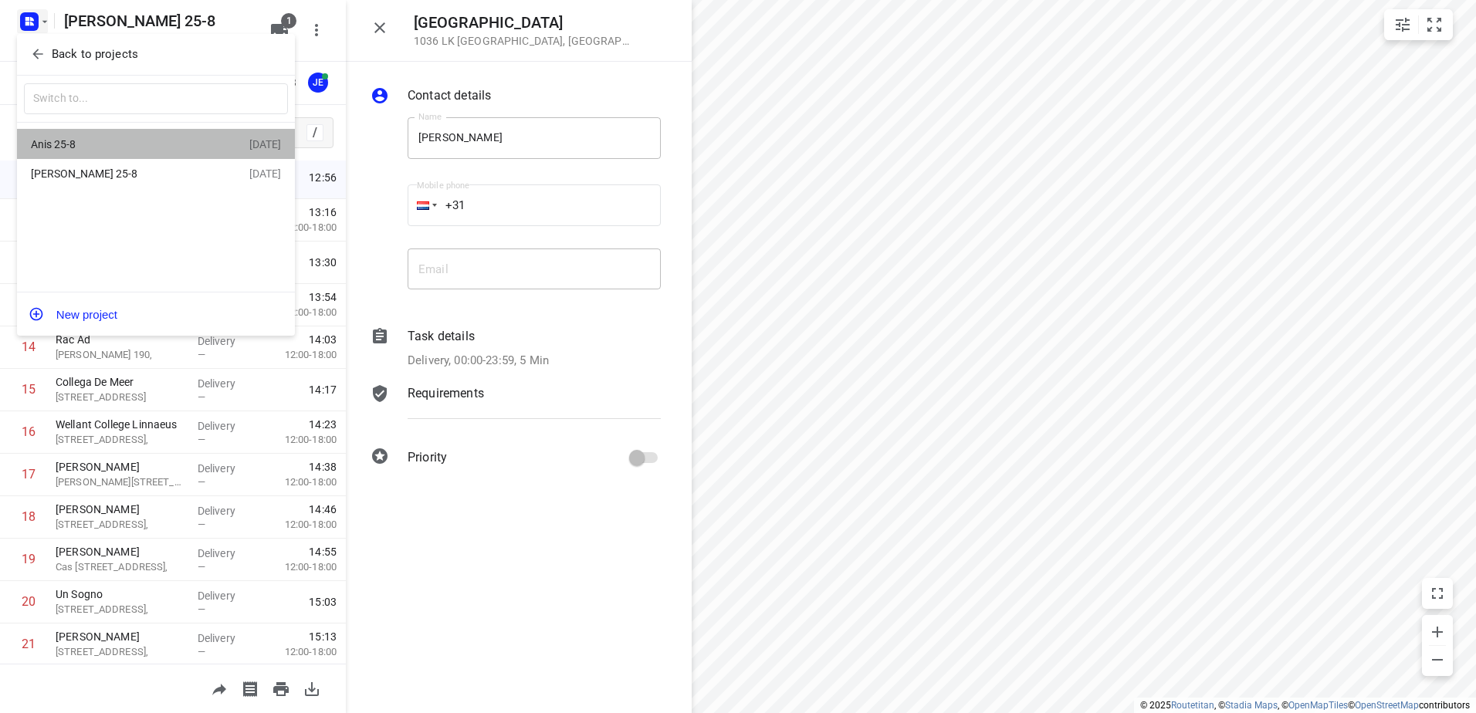
click at [67, 147] on div "Anis 25-8" at bounding box center [120, 144] width 178 height 12
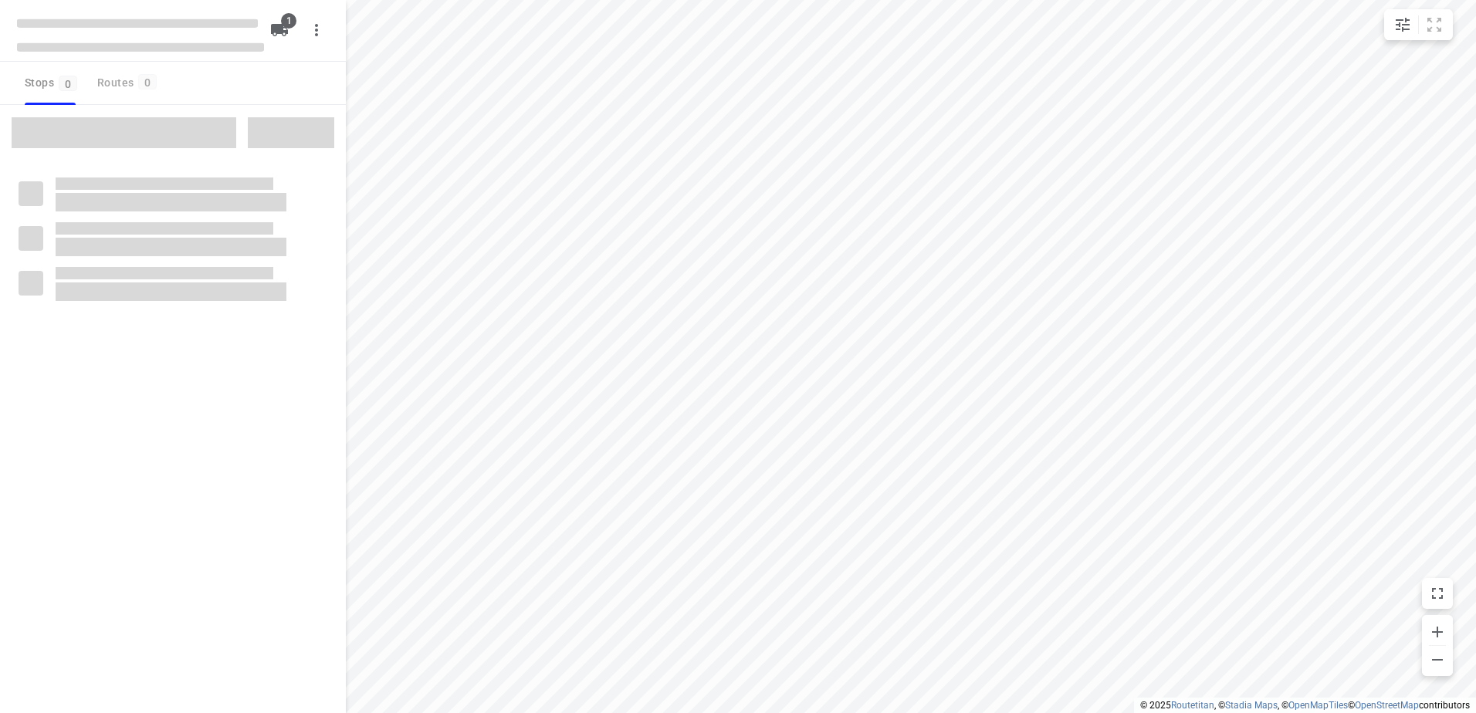
type input "distance"
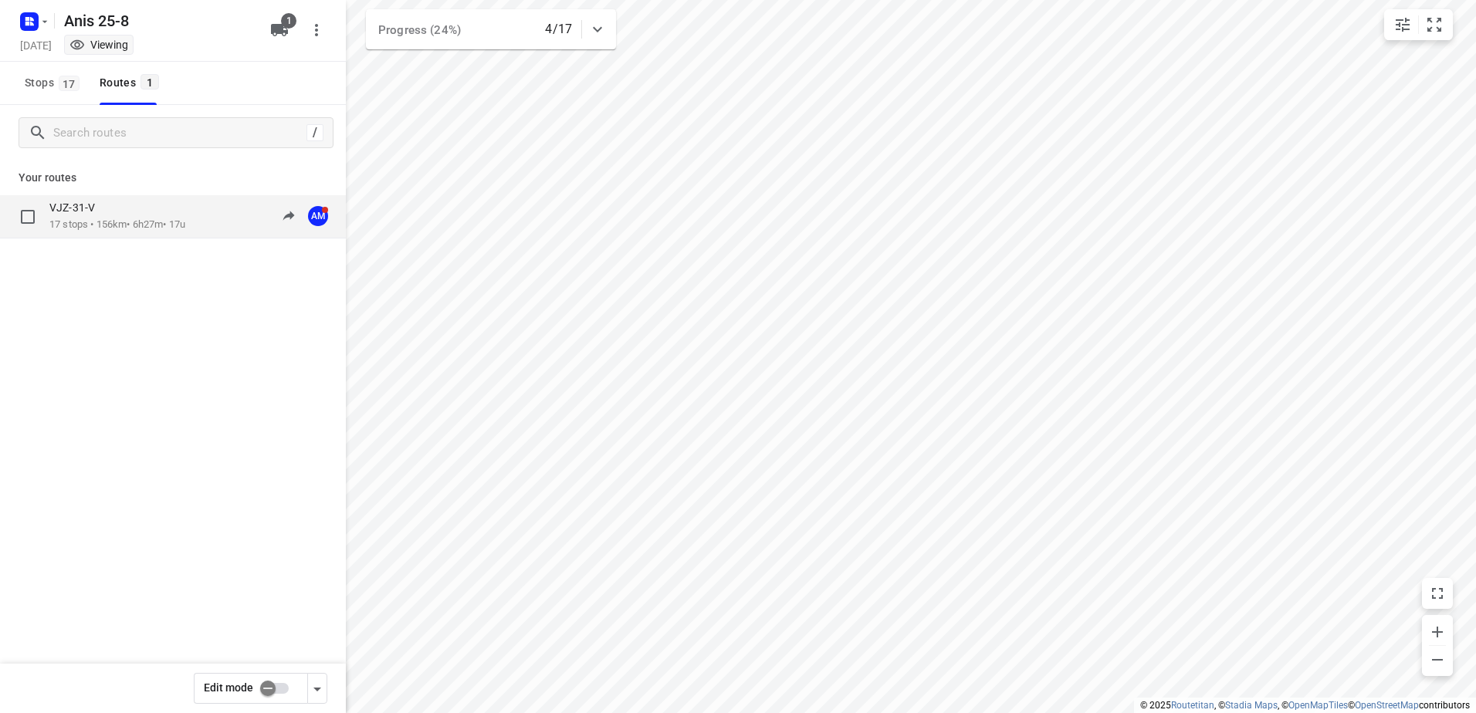
click at [101, 213] on p "VJZ-31-V" at bounding box center [76, 208] width 55 height 14
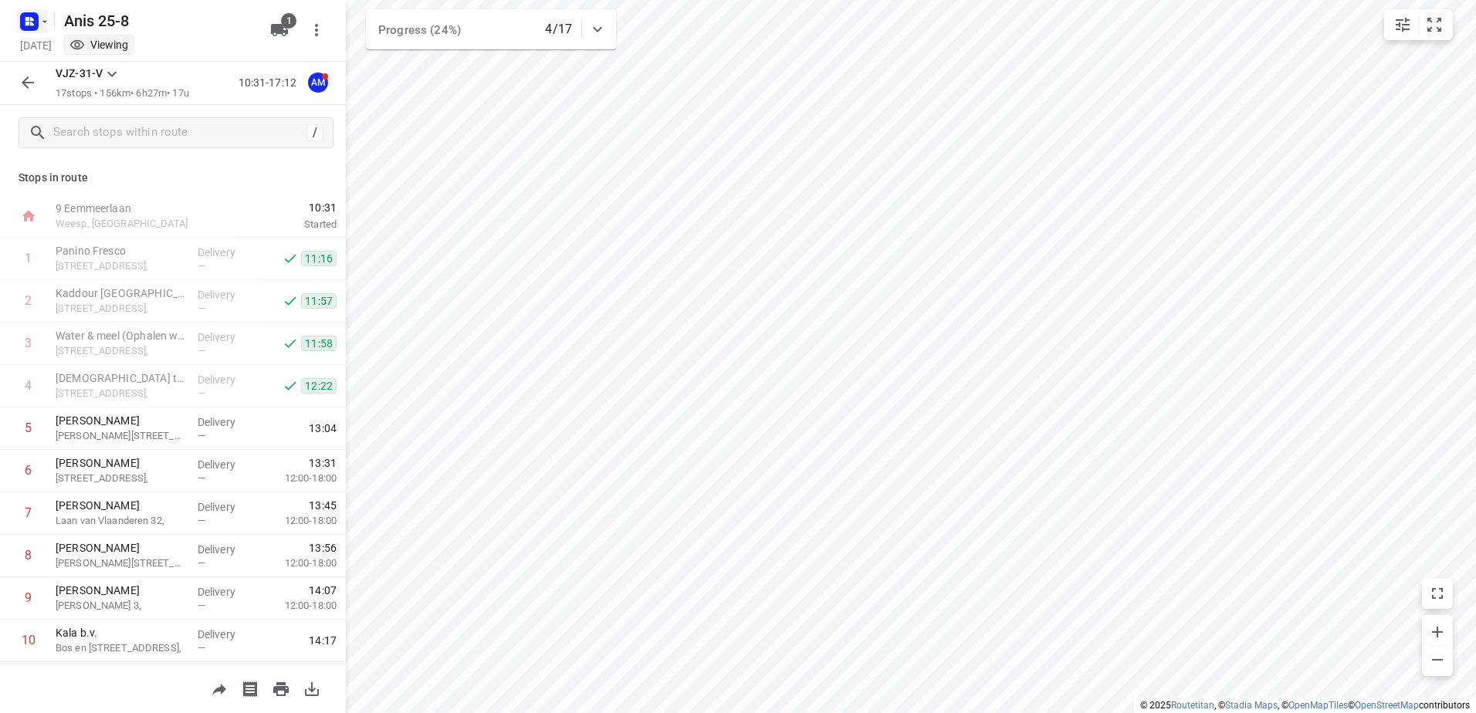
click at [43, 22] on icon "button" at bounding box center [45, 21] width 12 height 12
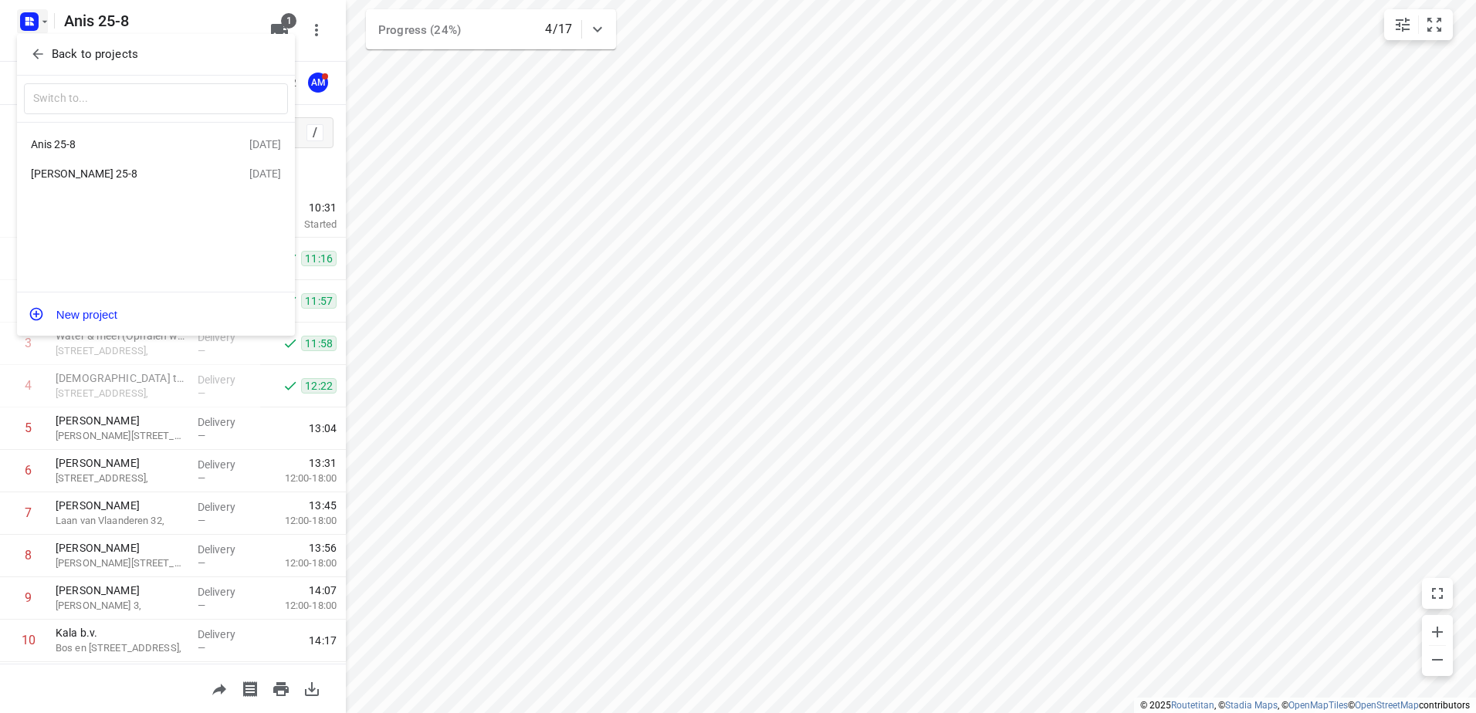
click at [127, 425] on div at bounding box center [738, 356] width 1476 height 713
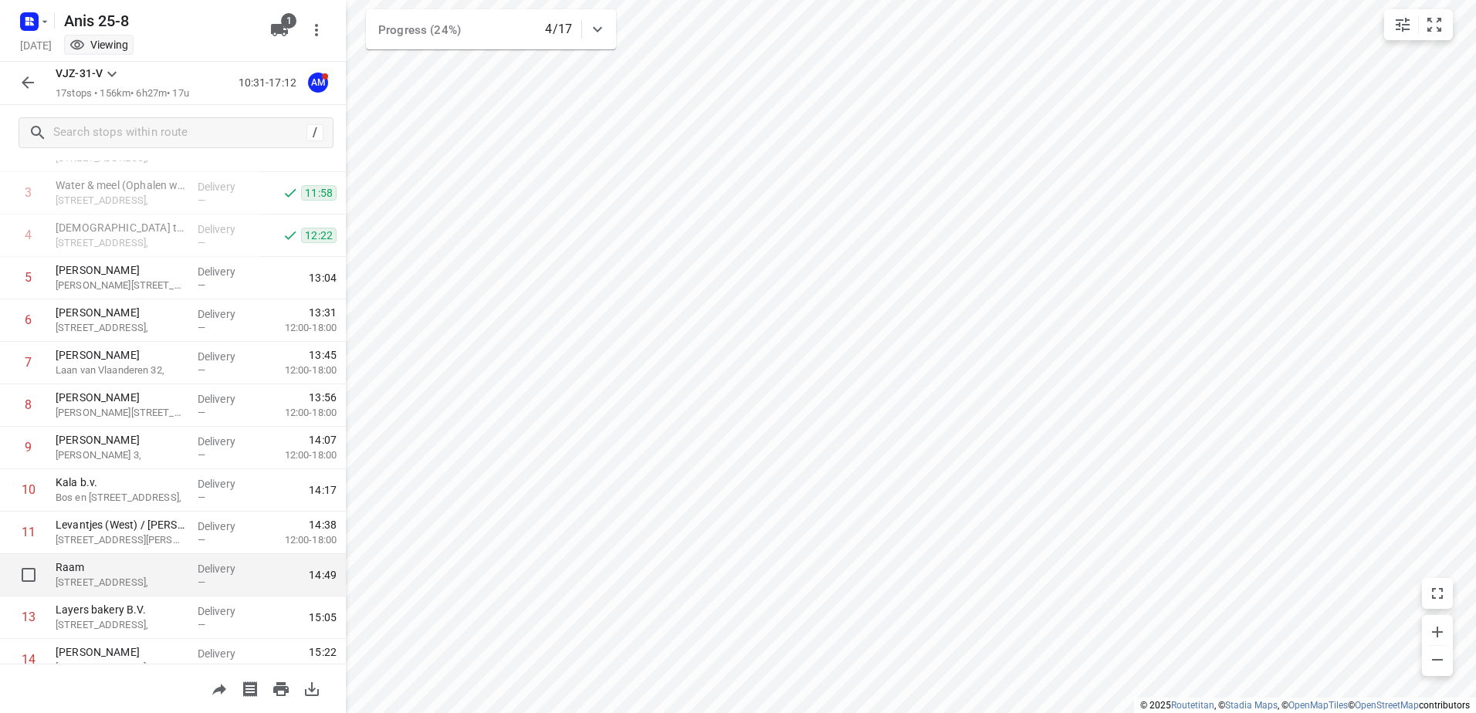
scroll to position [77, 0]
